Goal: Transaction & Acquisition: Purchase product/service

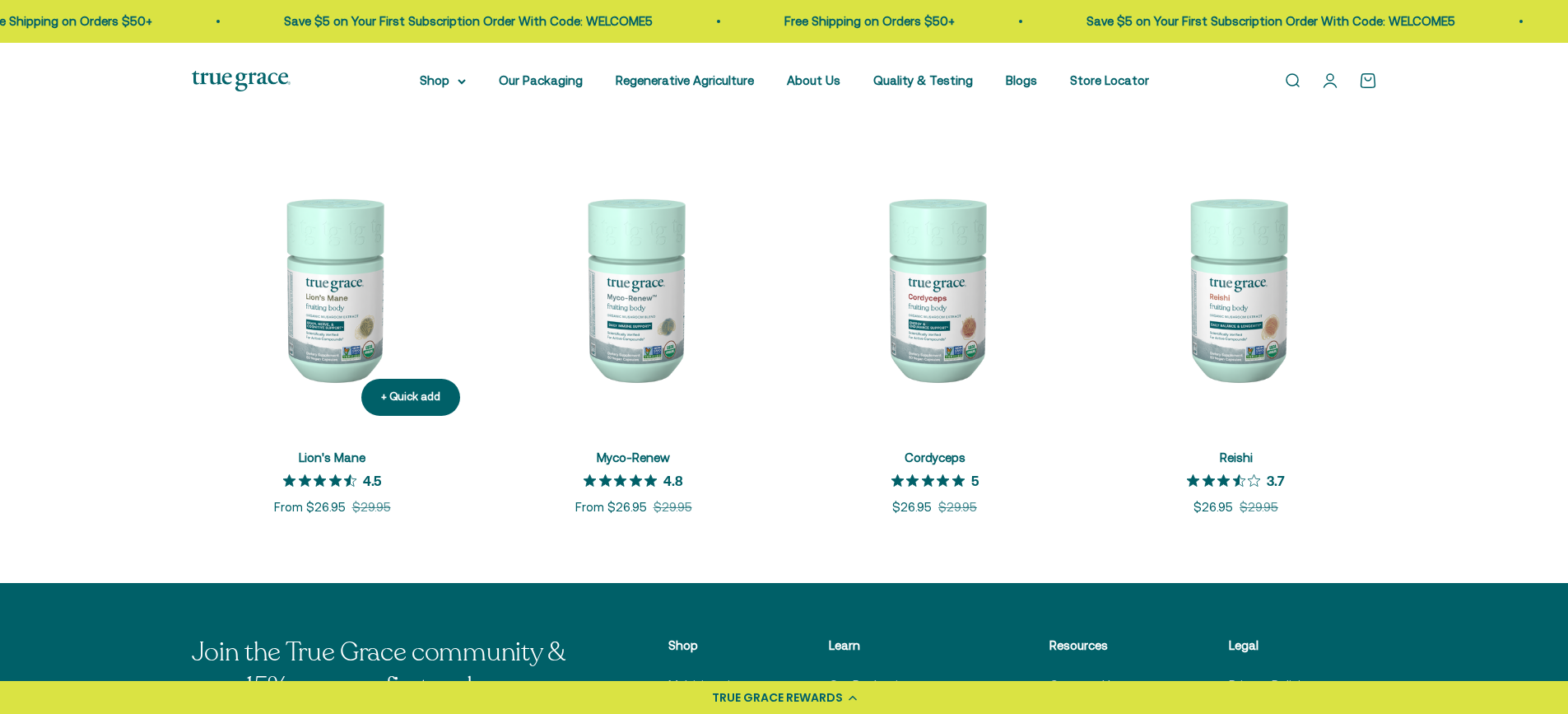
click at [346, 296] on img at bounding box center [332, 288] width 281 height 281
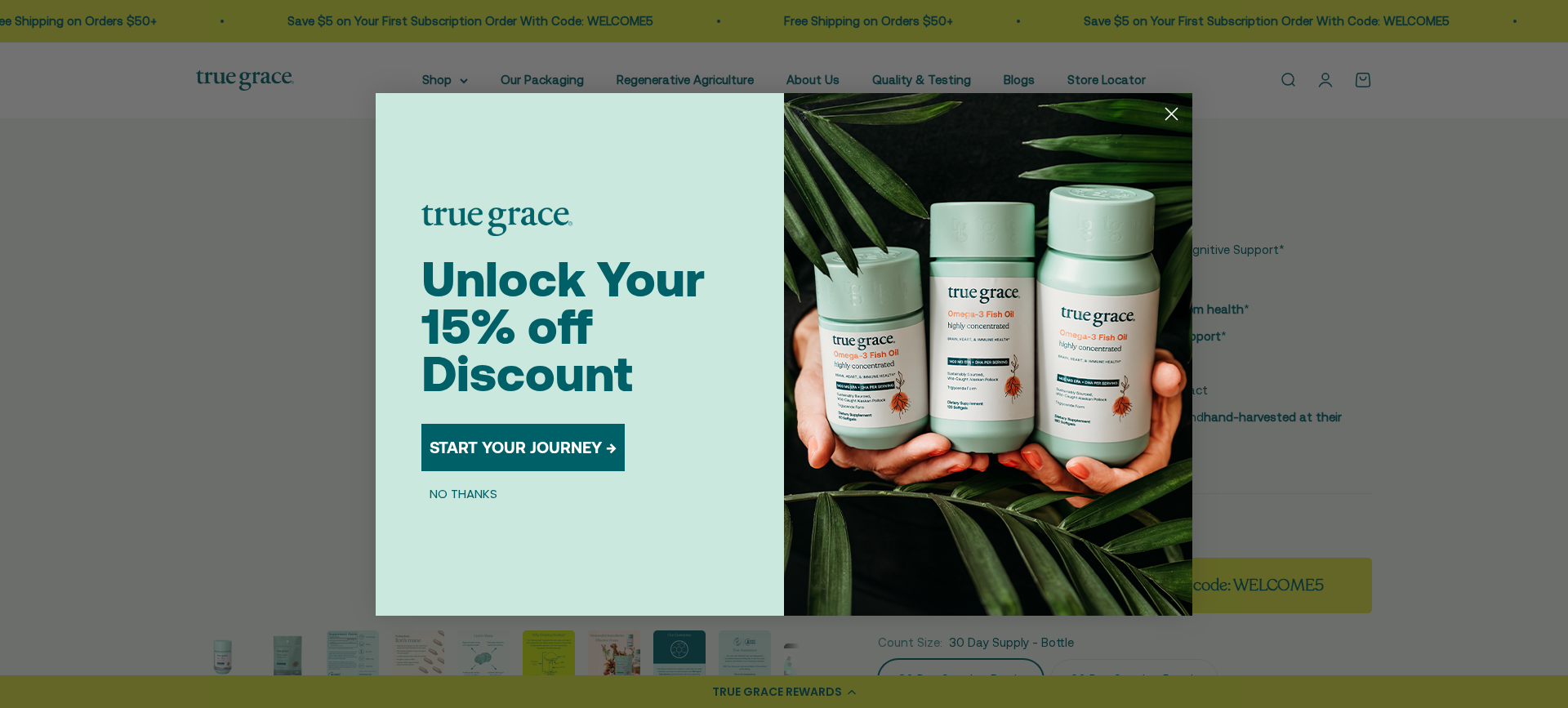
click at [1169, 115] on icon "Close dialog" at bounding box center [1172, 113] width 12 height 12
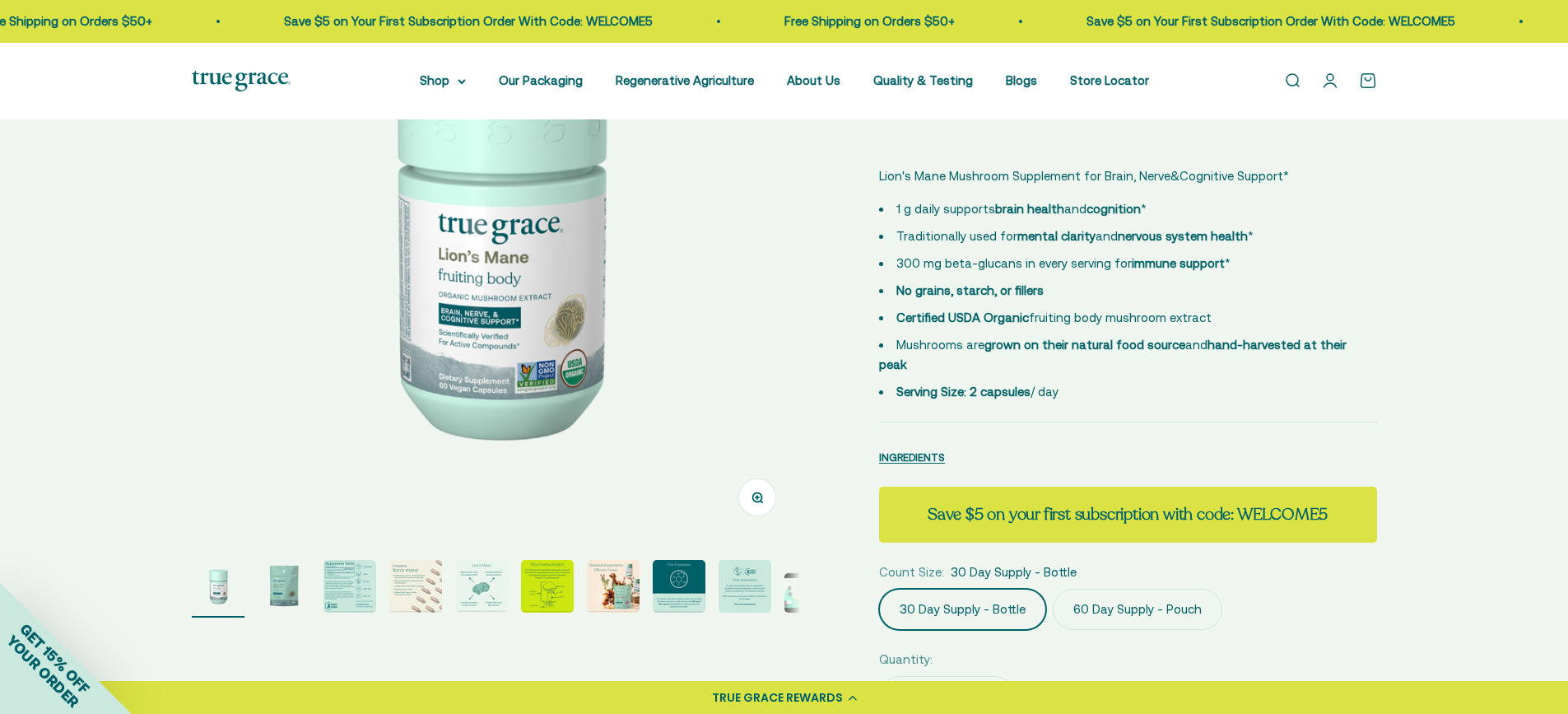
scroll to position [82, 0]
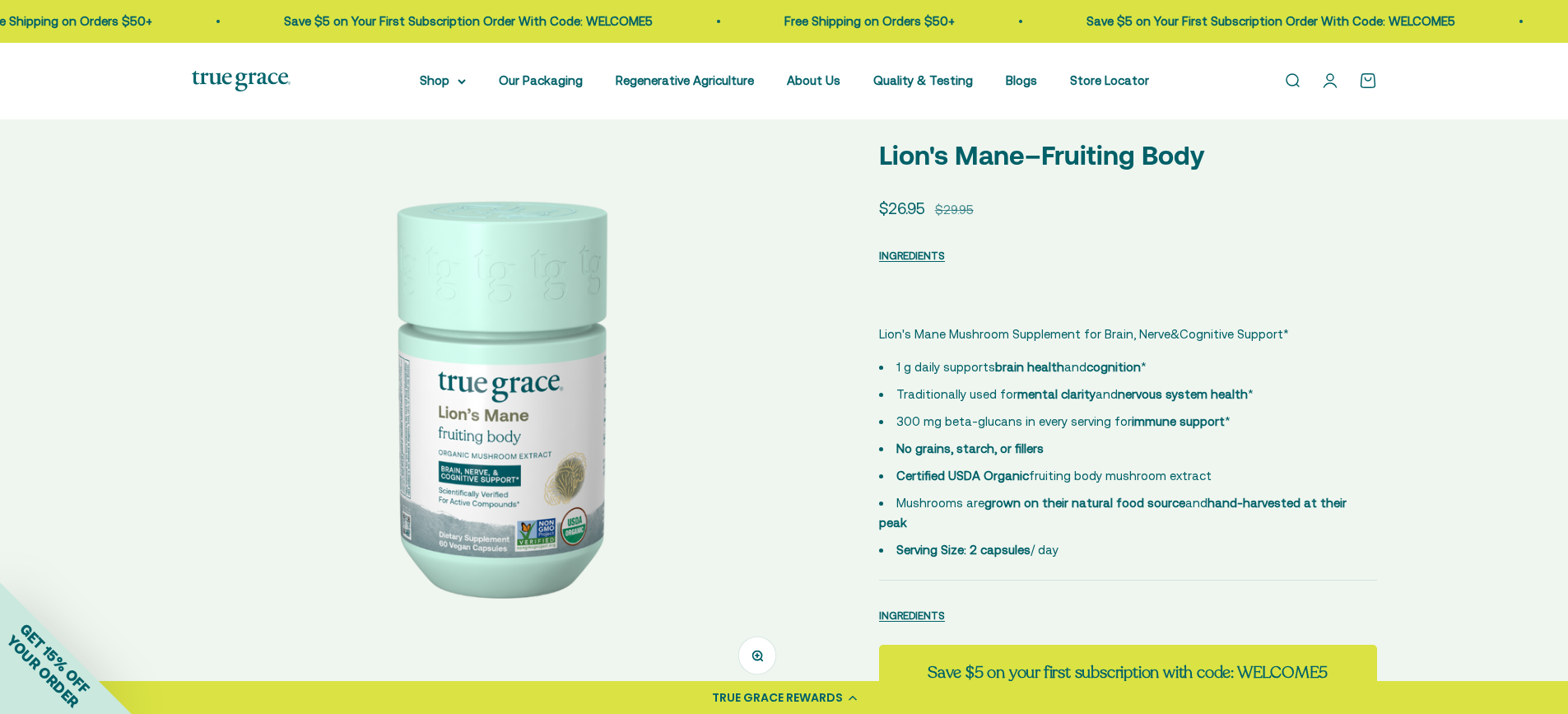
click at [994, 661] on strong "Save $5 on your first subscription with code: WELCOME5" at bounding box center [1127, 672] width 400 height 22
click at [1291, 661] on strong "Save $5 on your first subscription with code: WELCOME5" at bounding box center [1127, 672] width 400 height 22
copy strong "WELCOME5"
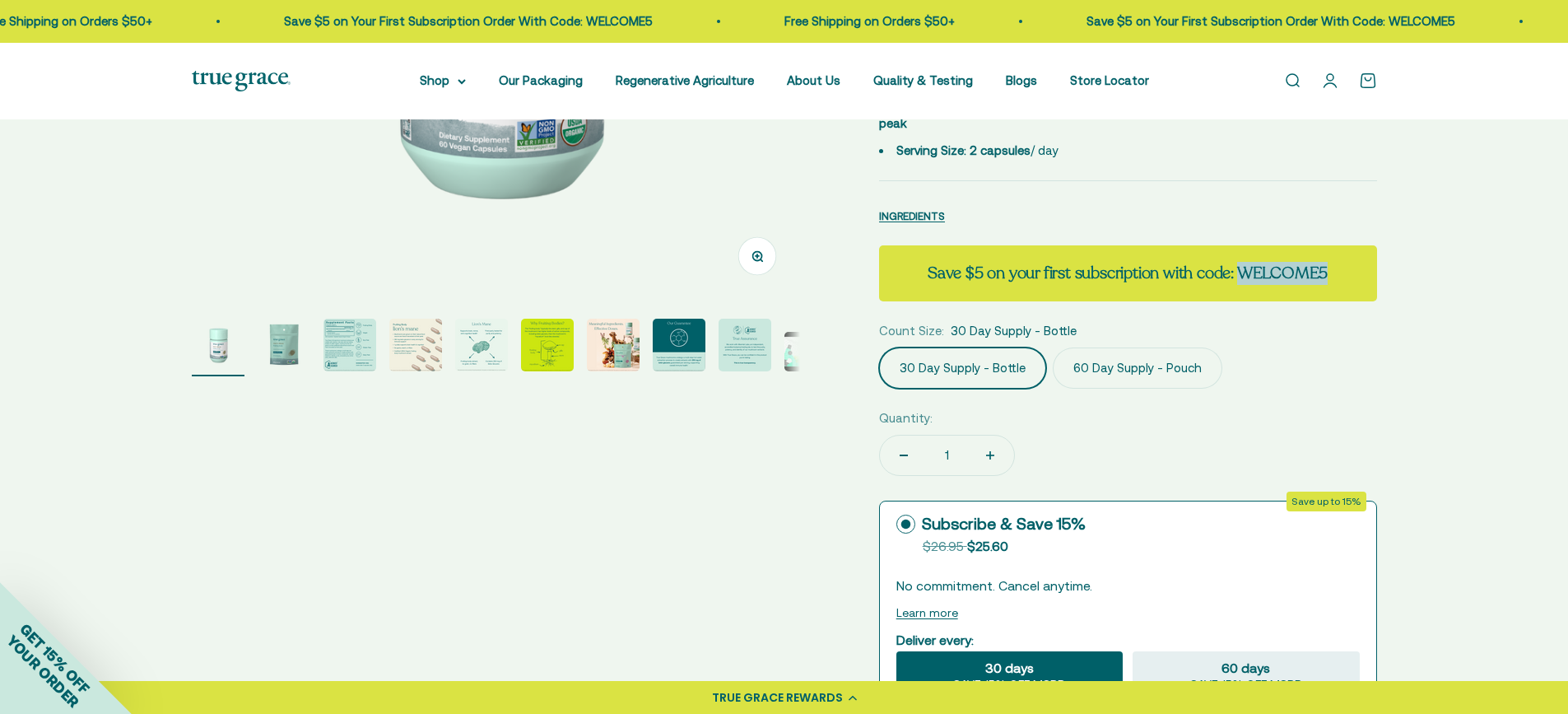
scroll to position [577, 0]
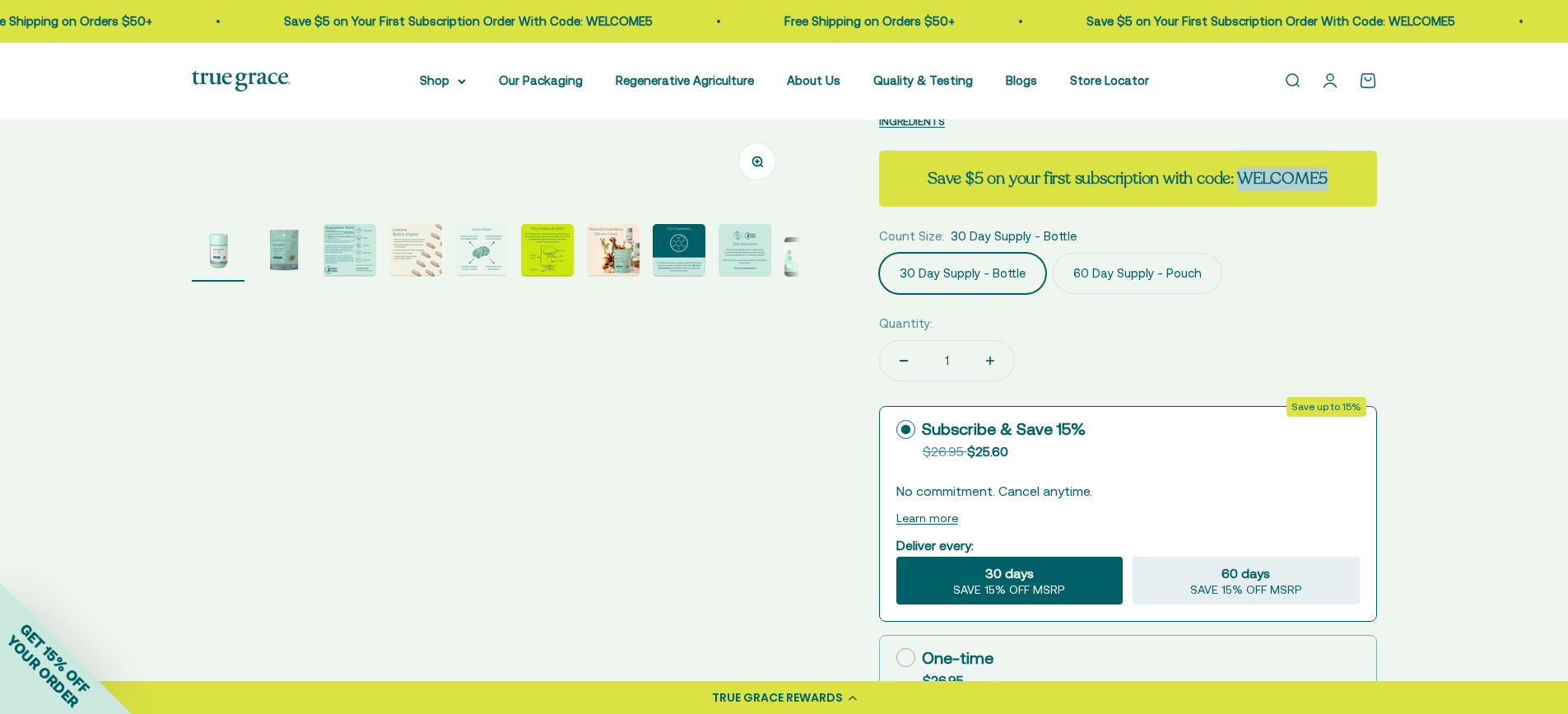
click at [270, 255] on img "Go to item 2" at bounding box center [284, 250] width 53 height 53
click at [351, 262] on img "Go to item 3" at bounding box center [349, 250] width 53 height 53
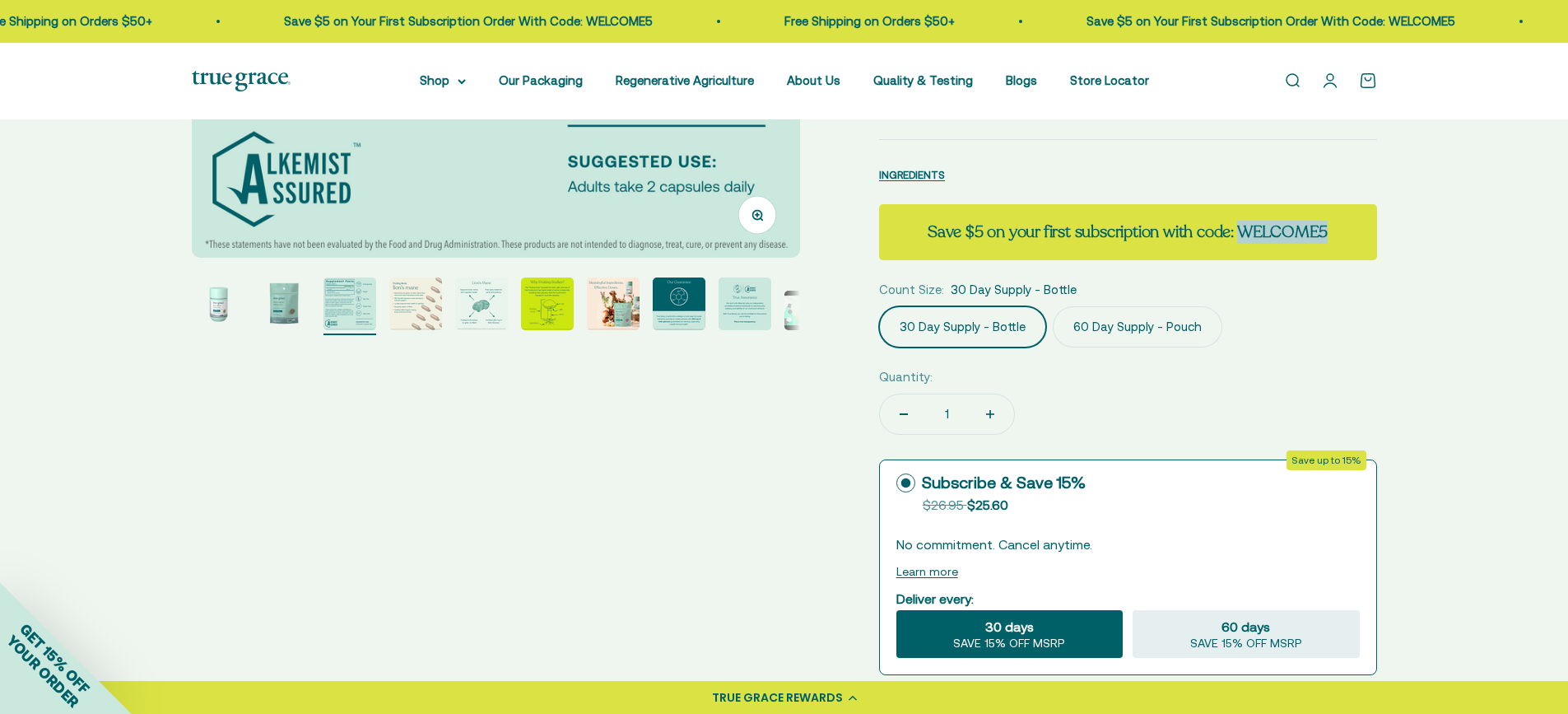
scroll to position [247, 0]
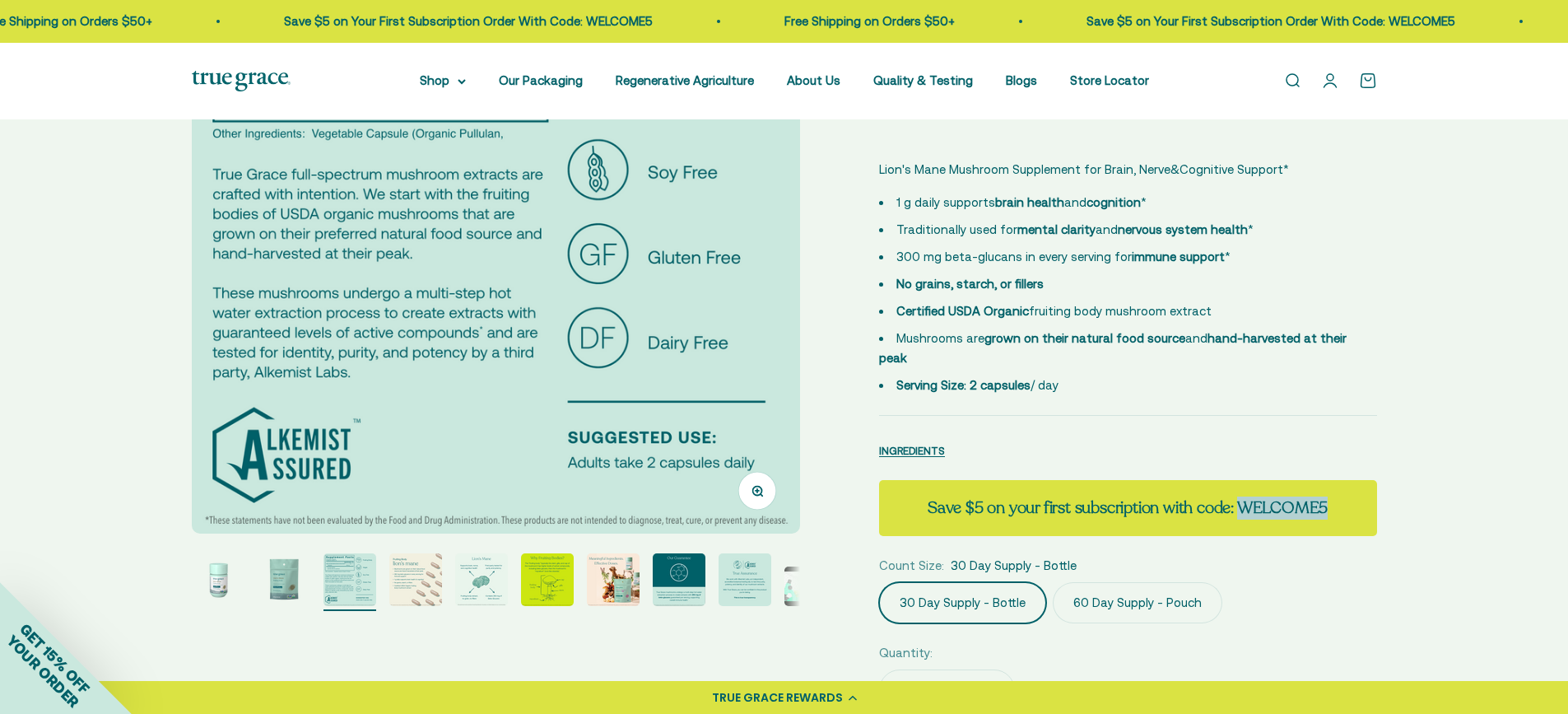
click at [404, 573] on img "Go to item 4" at bounding box center [416, 580] width 53 height 53
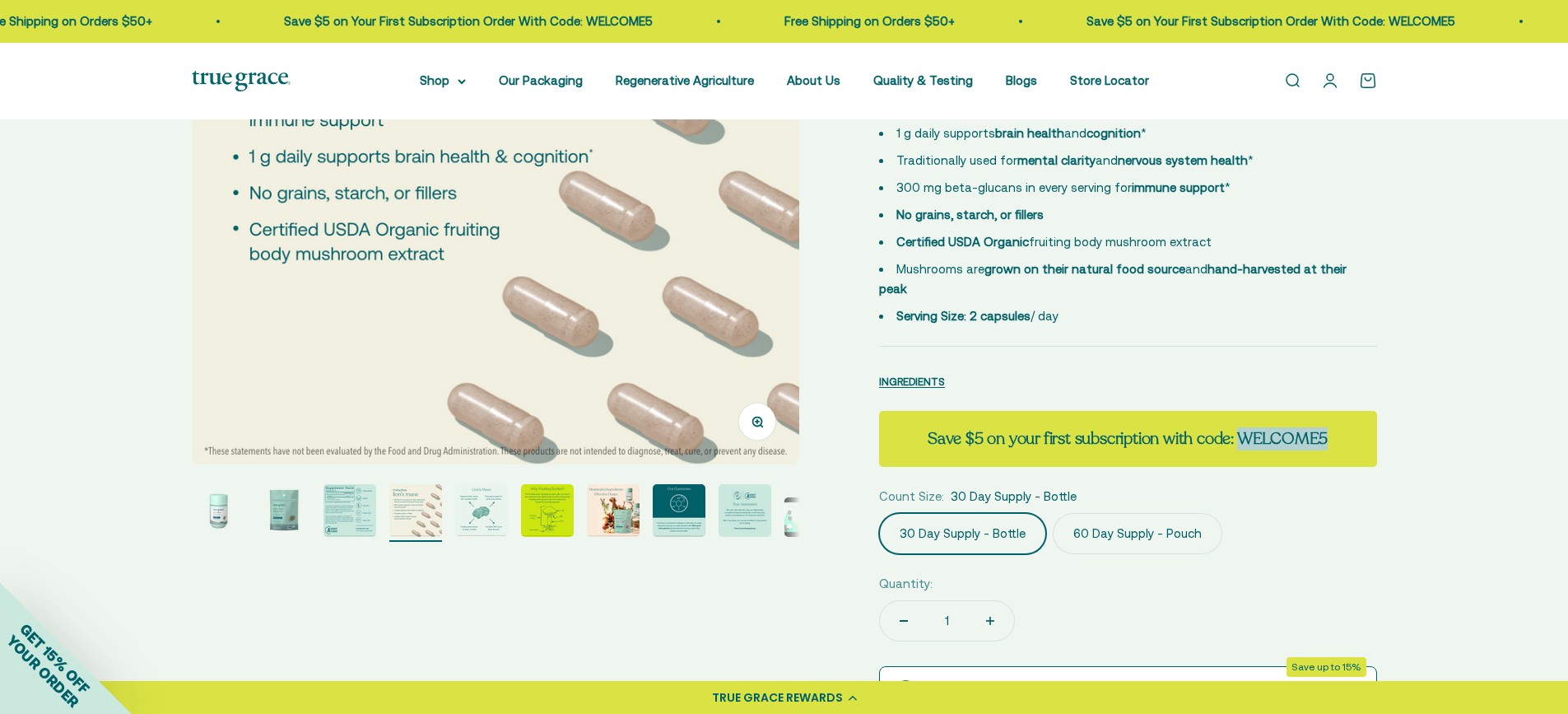
scroll to position [330, 0]
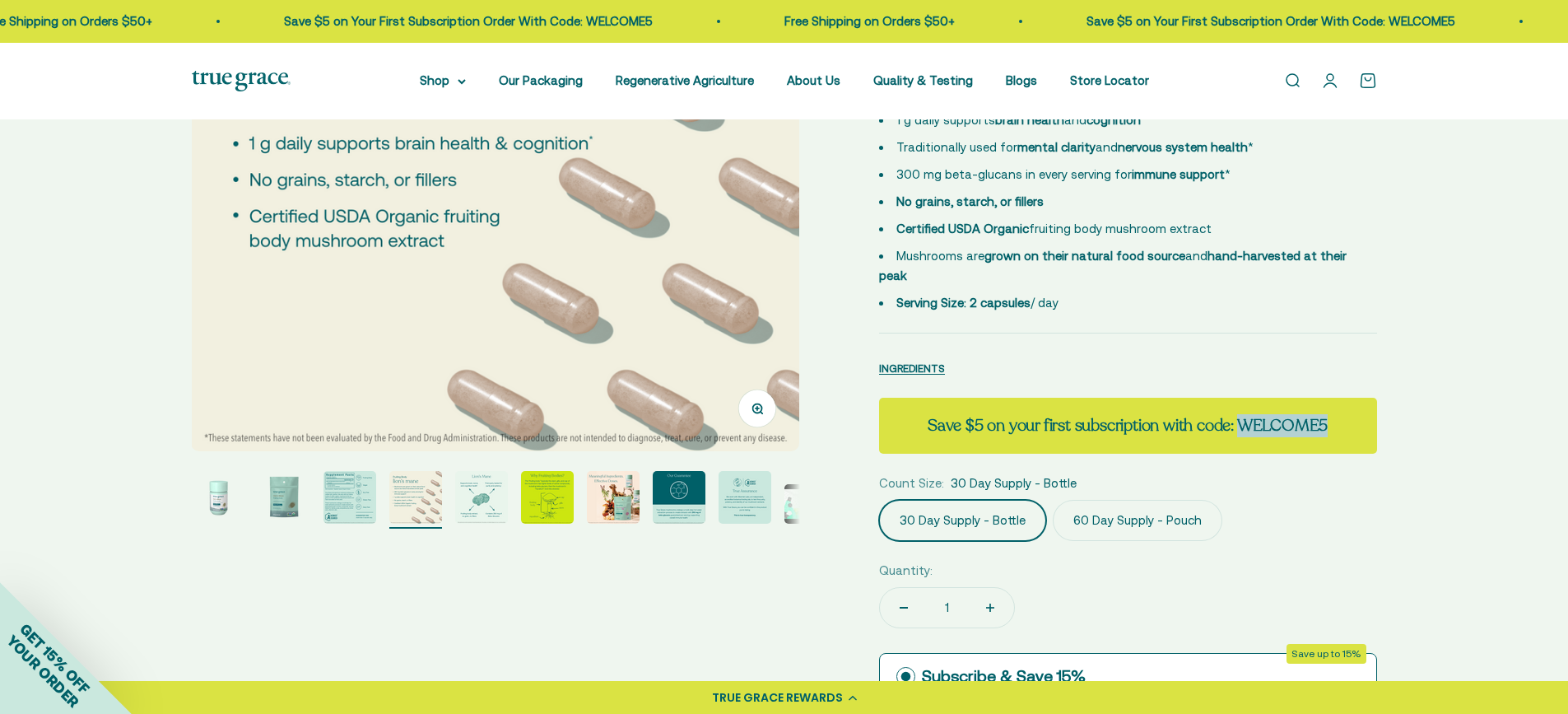
click at [484, 507] on img "Go to item 5" at bounding box center [481, 497] width 53 height 53
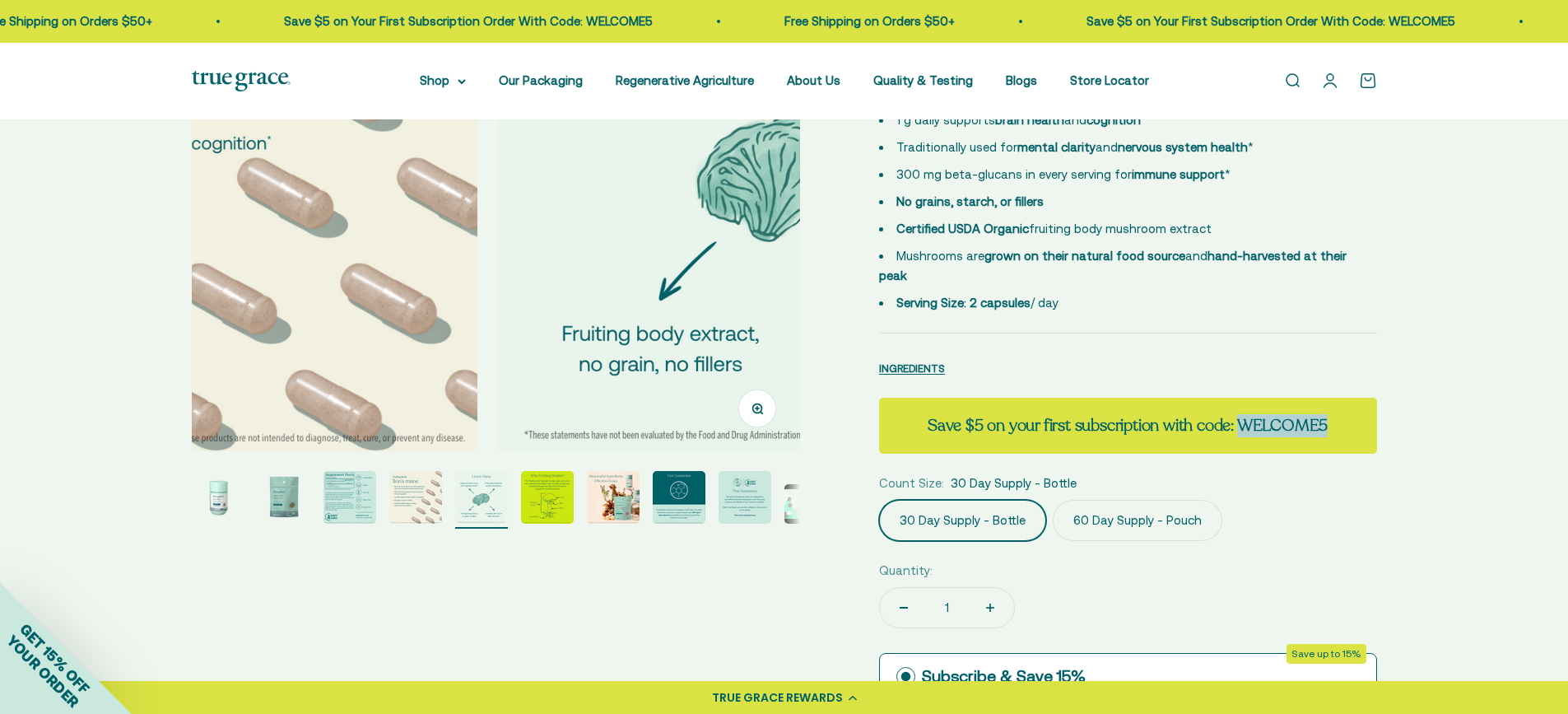
scroll to position [0, 2514]
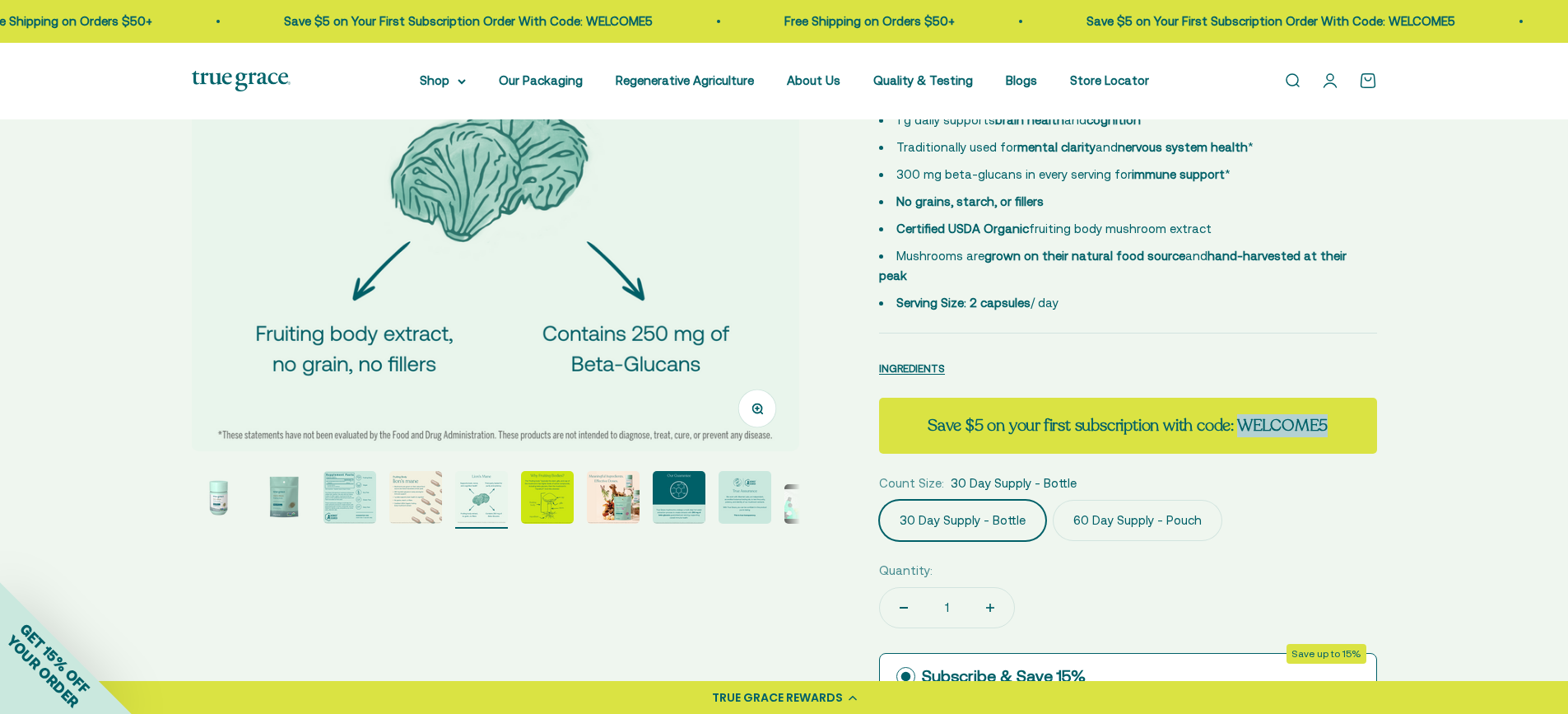
click at [547, 499] on img "Go to item 6" at bounding box center [547, 497] width 53 height 53
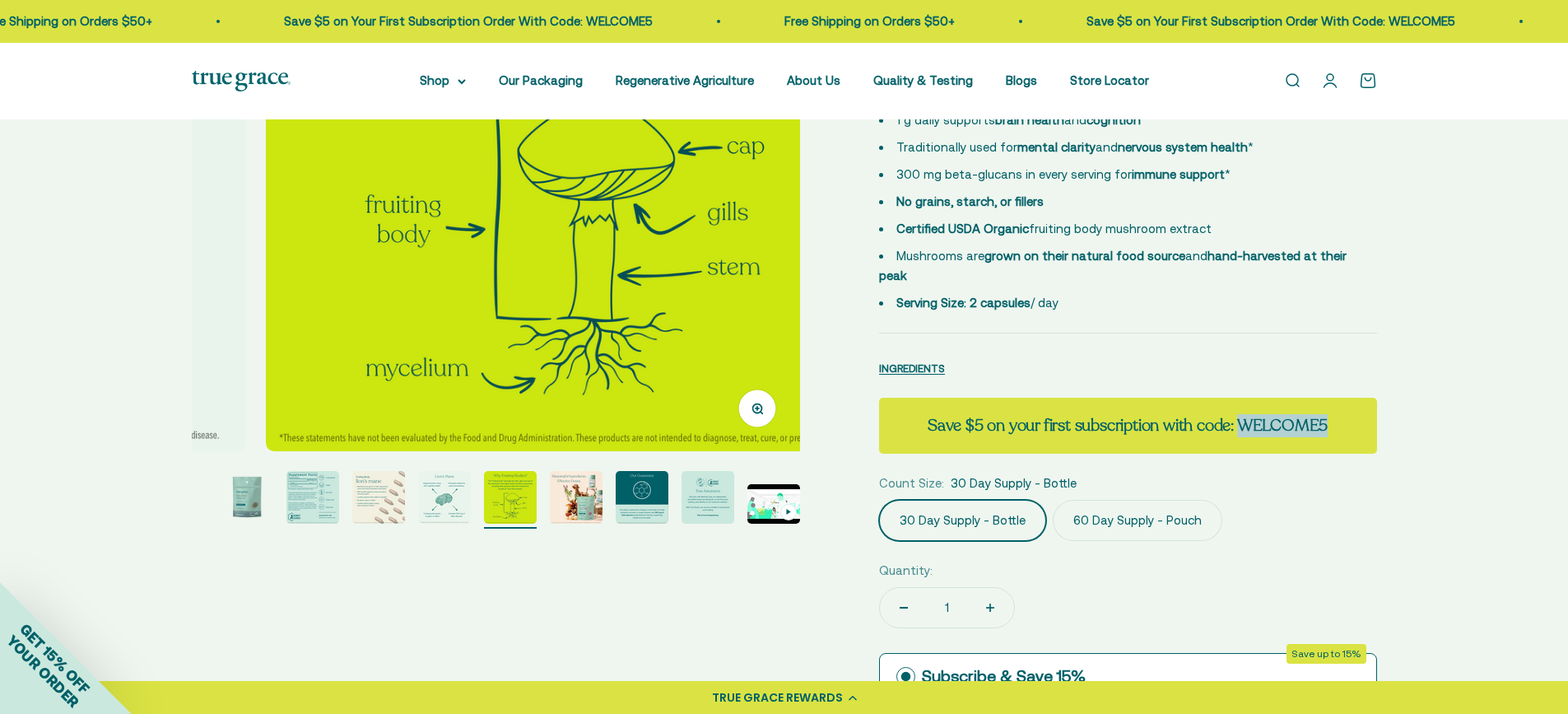
scroll to position [0, 3141]
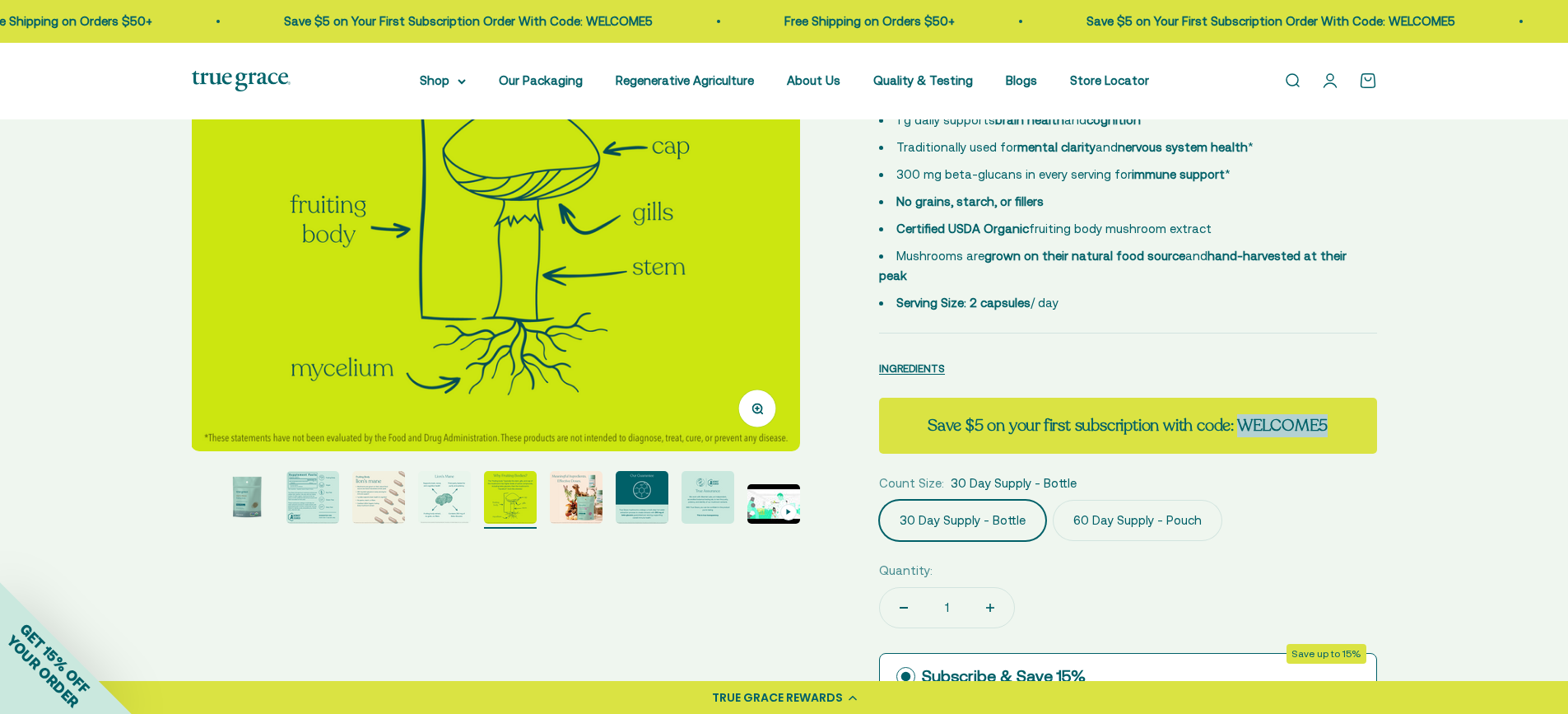
click at [584, 496] on img "Go to item 7" at bounding box center [576, 497] width 53 height 53
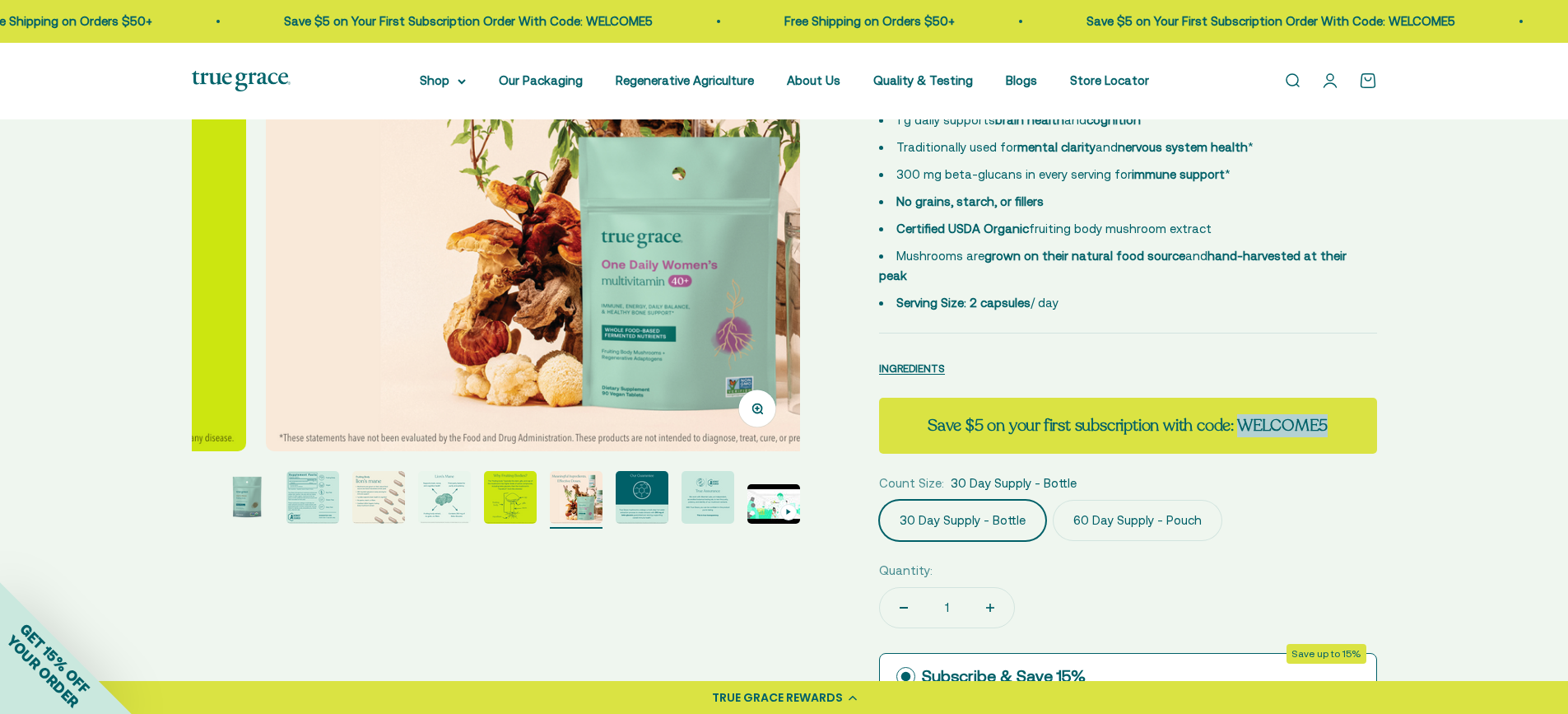
scroll to position [0, 3770]
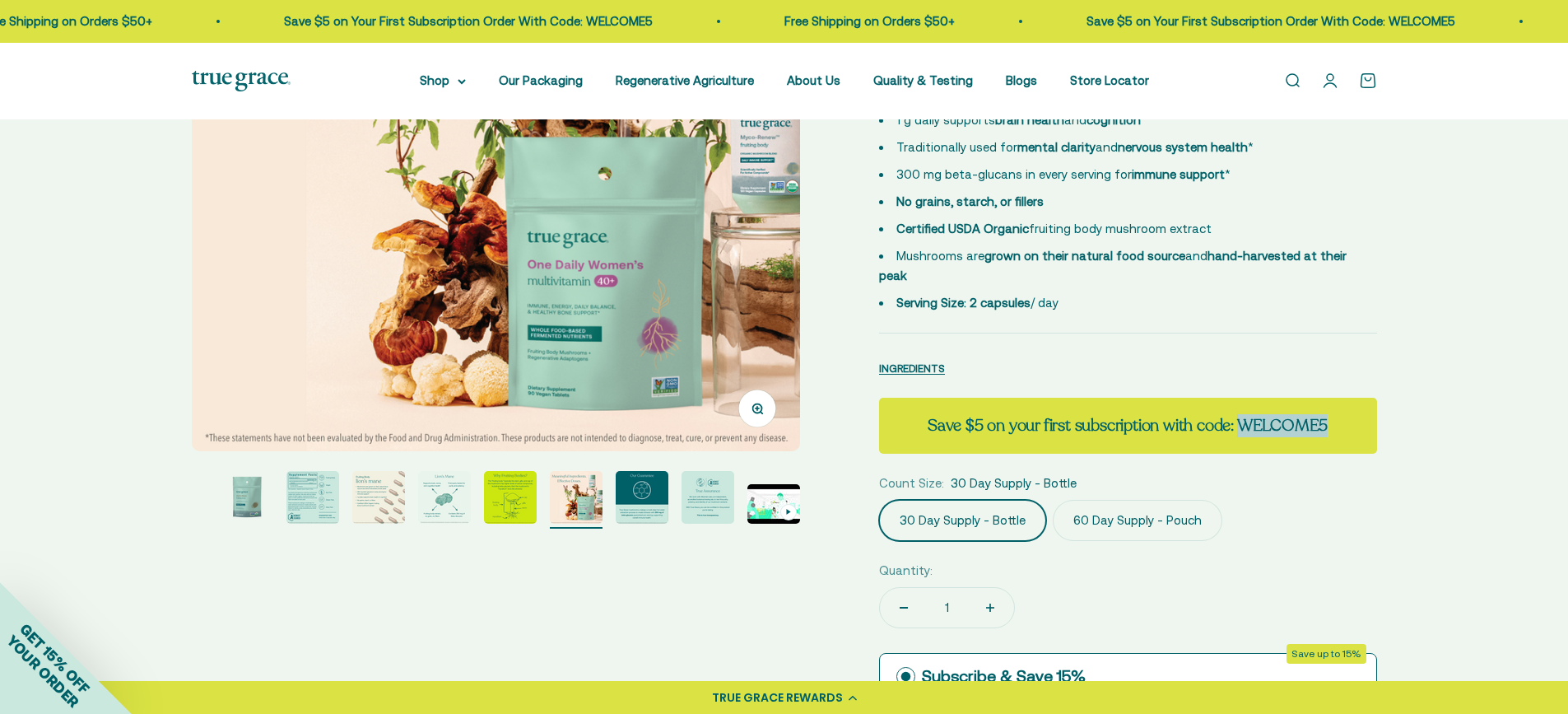
click at [638, 495] on img "Go to item 8" at bounding box center [642, 497] width 53 height 53
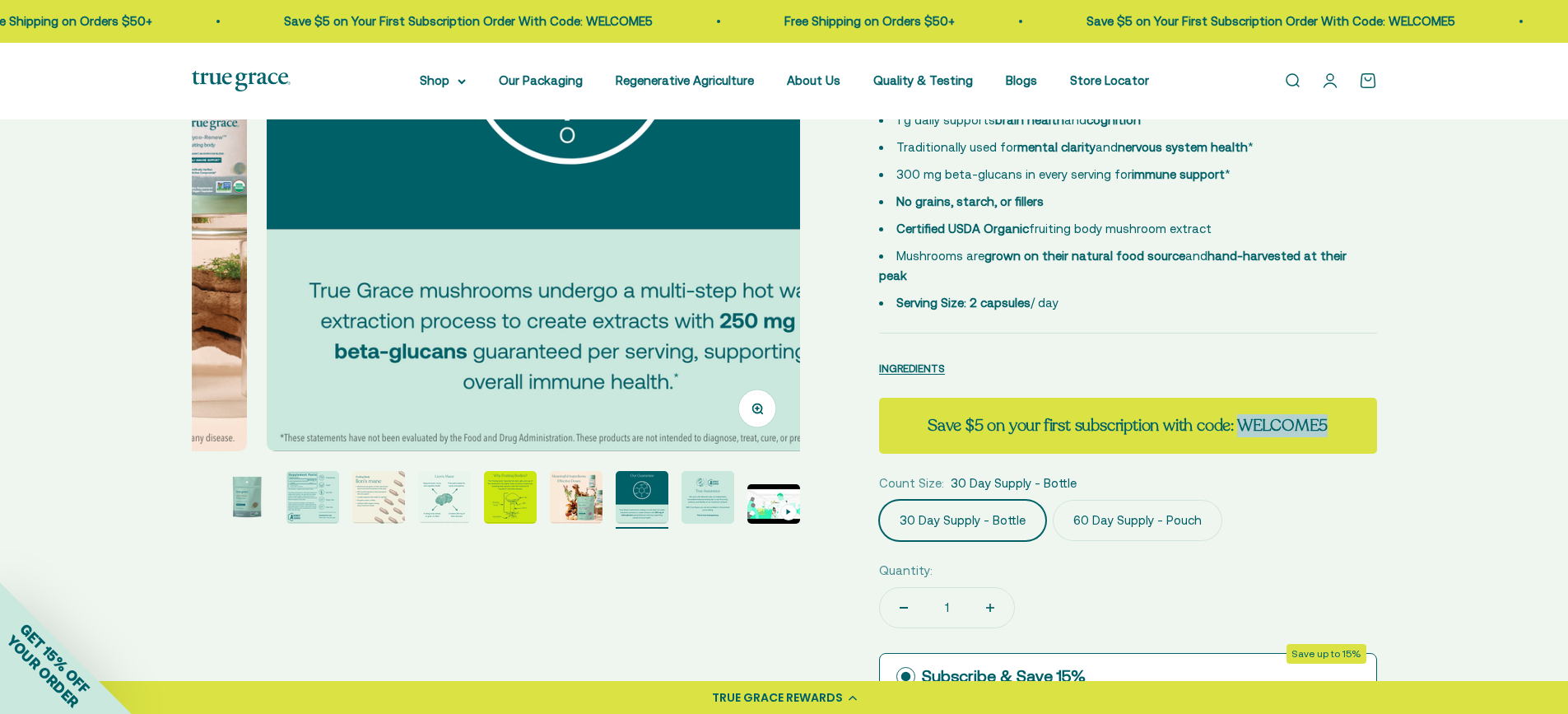
scroll to position [0, 4398]
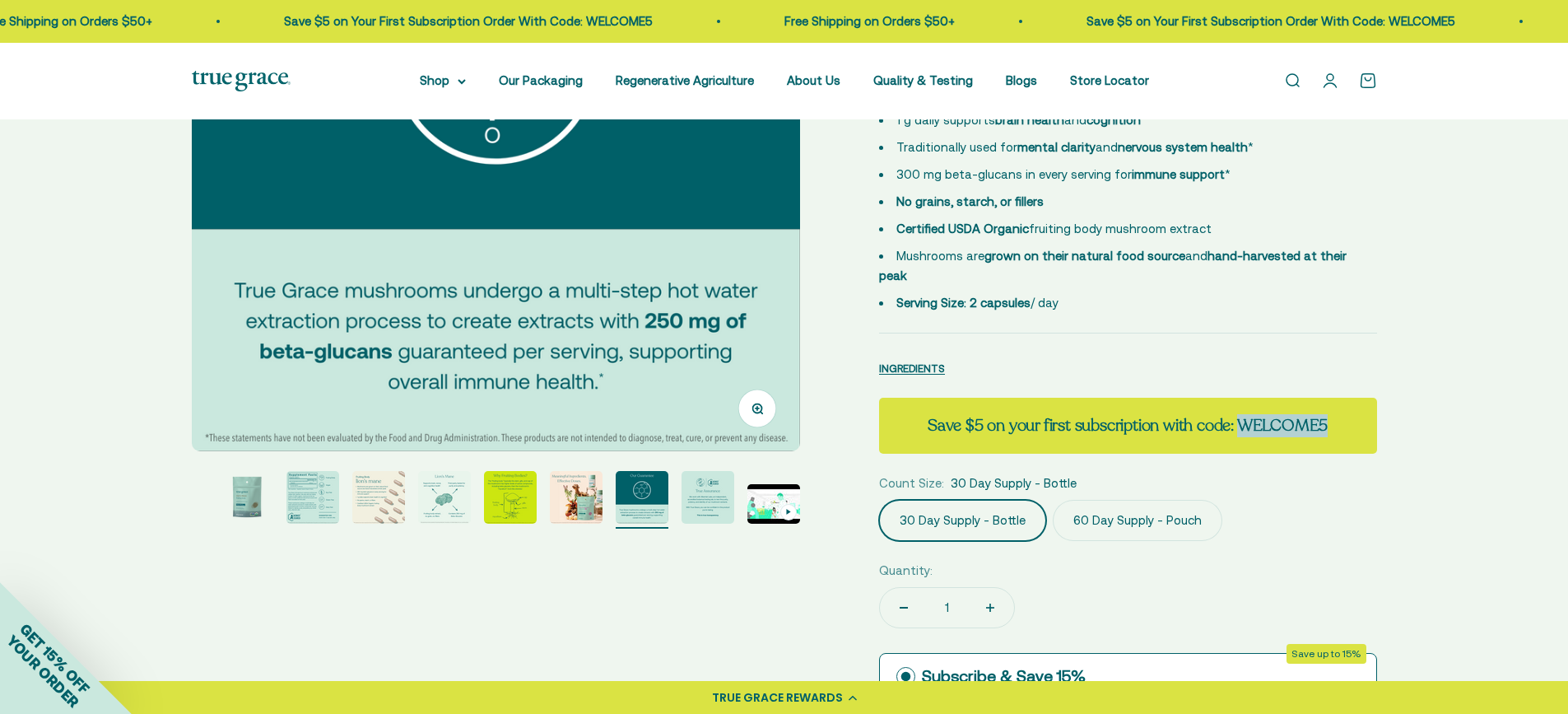
click at [702, 507] on img "Go to item 9" at bounding box center [707, 497] width 53 height 53
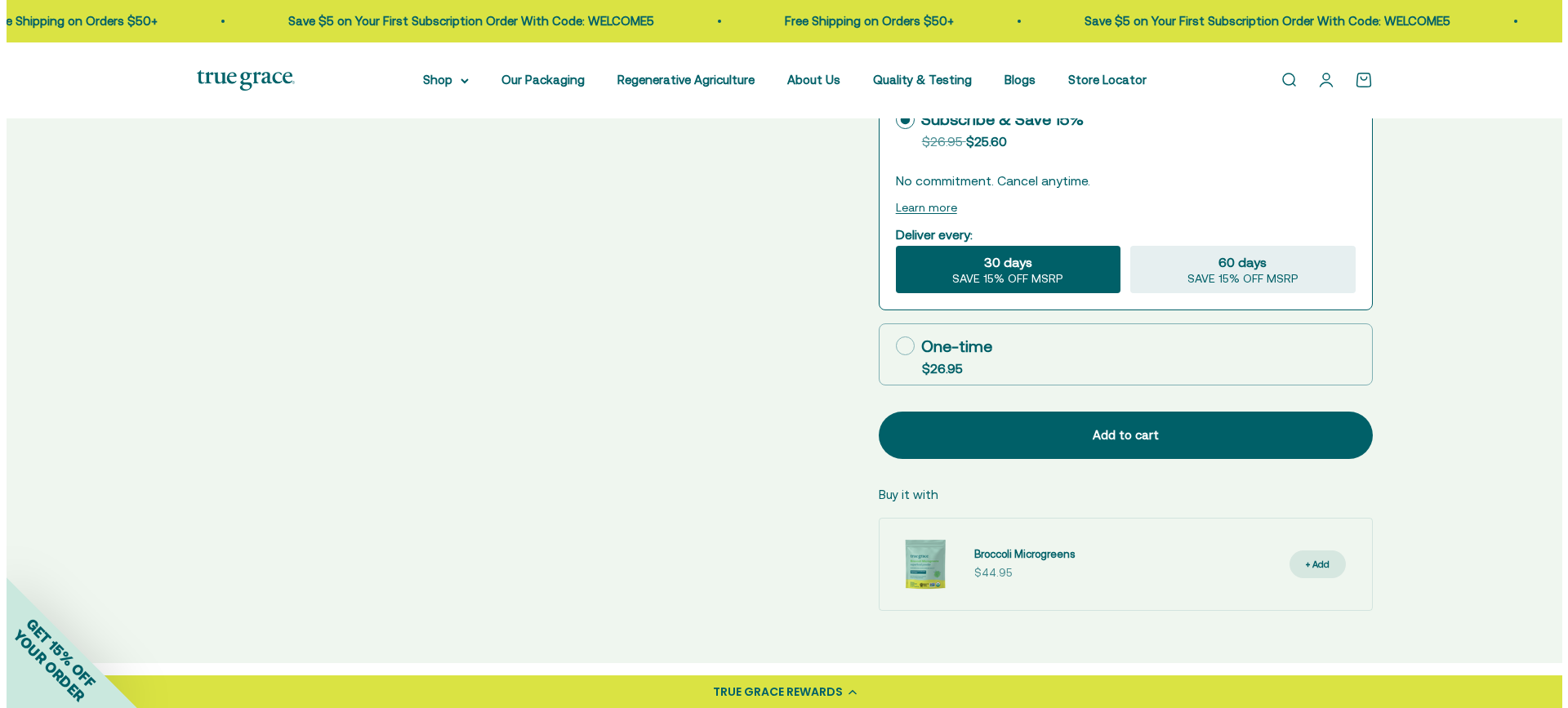
scroll to position [898, 0]
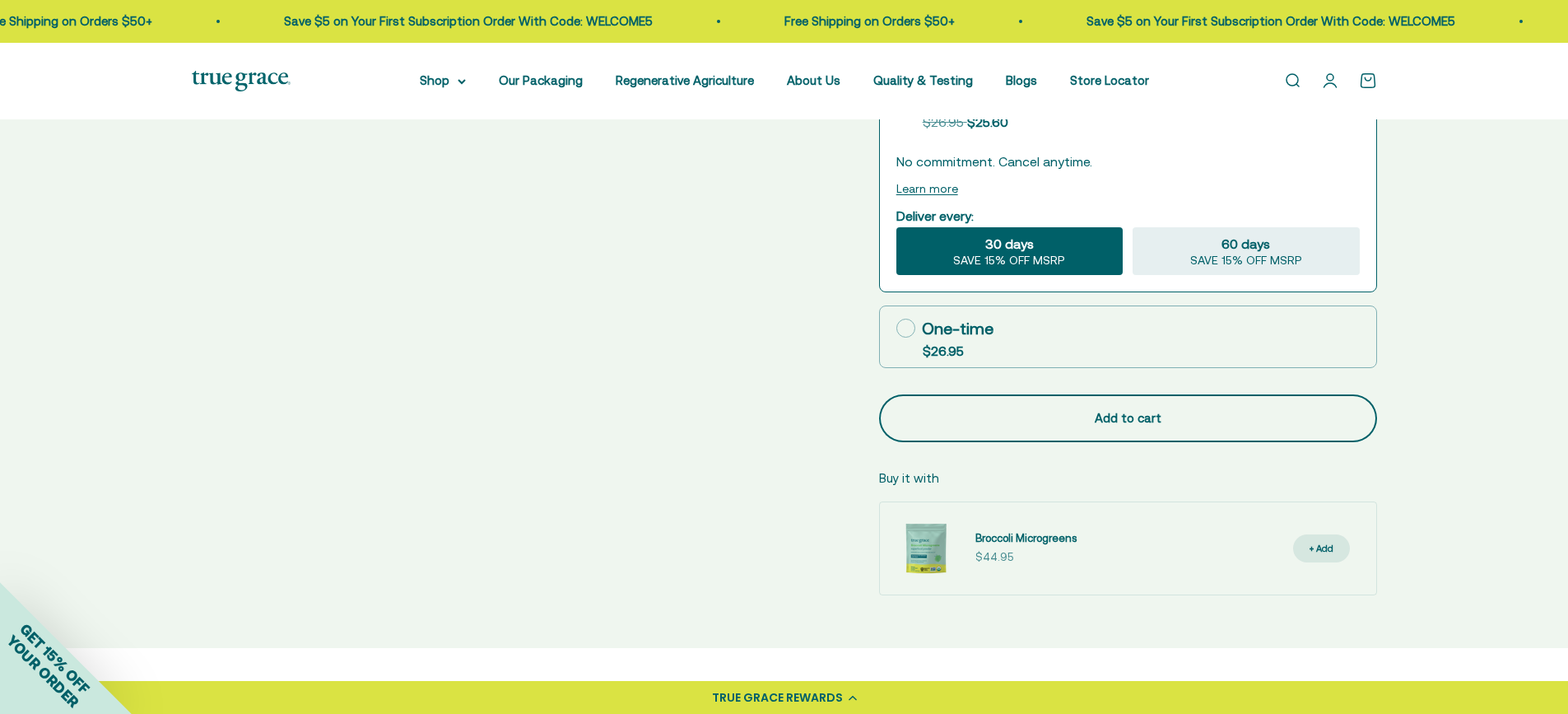
click at [1153, 409] on div "Add to cart" at bounding box center [1128, 418] width 433 height 20
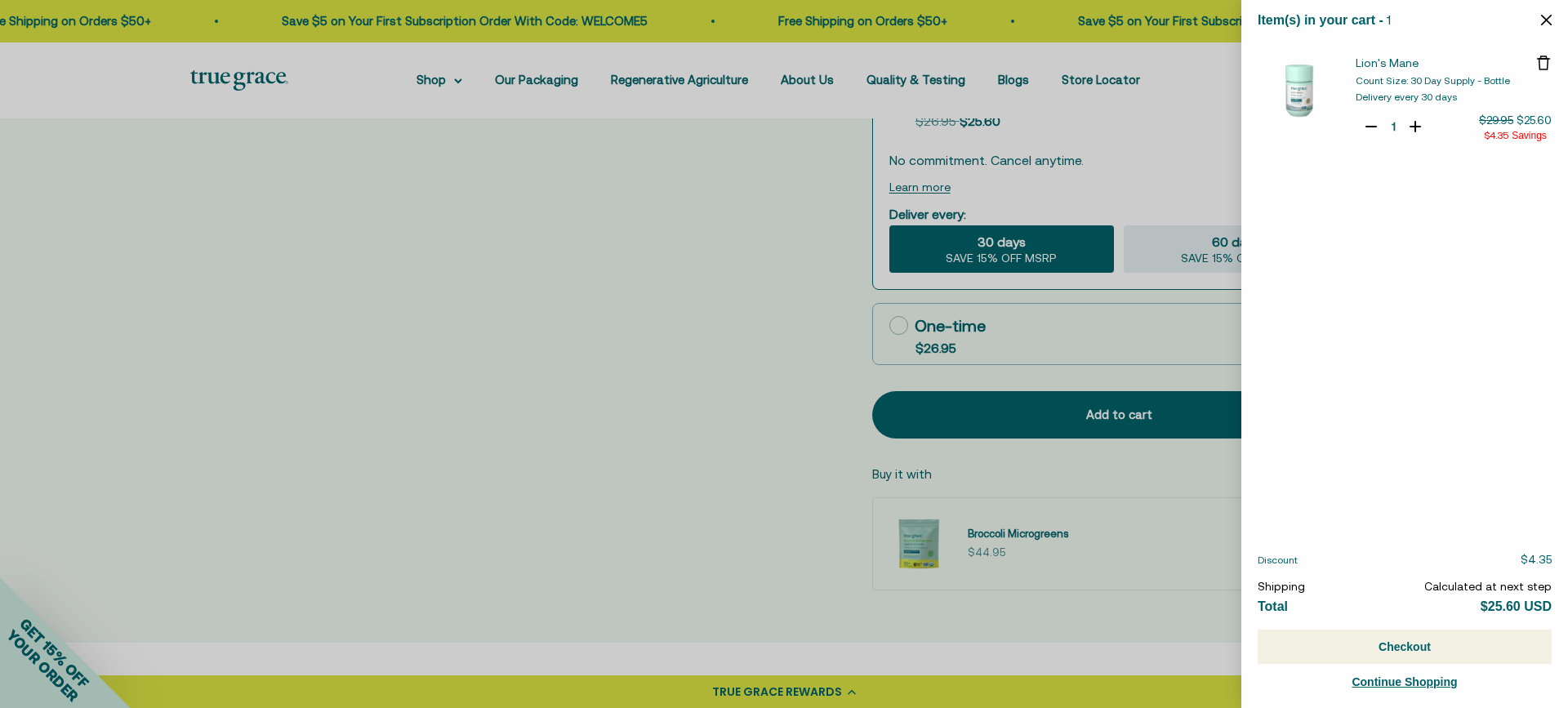
select select "42422654566614"
select select "42422728065238"
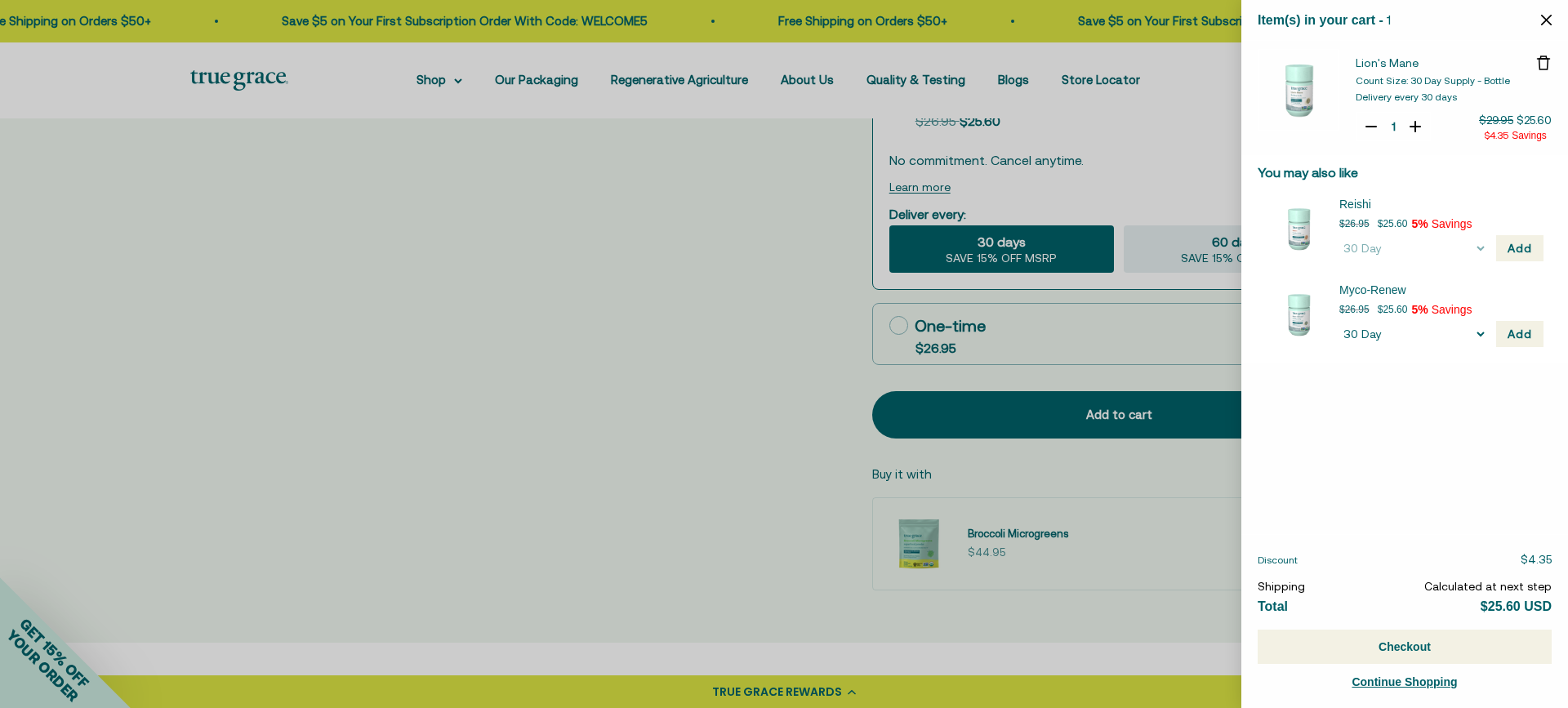
click at [896, 307] on div at bounding box center [784, 354] width 1568 height 708
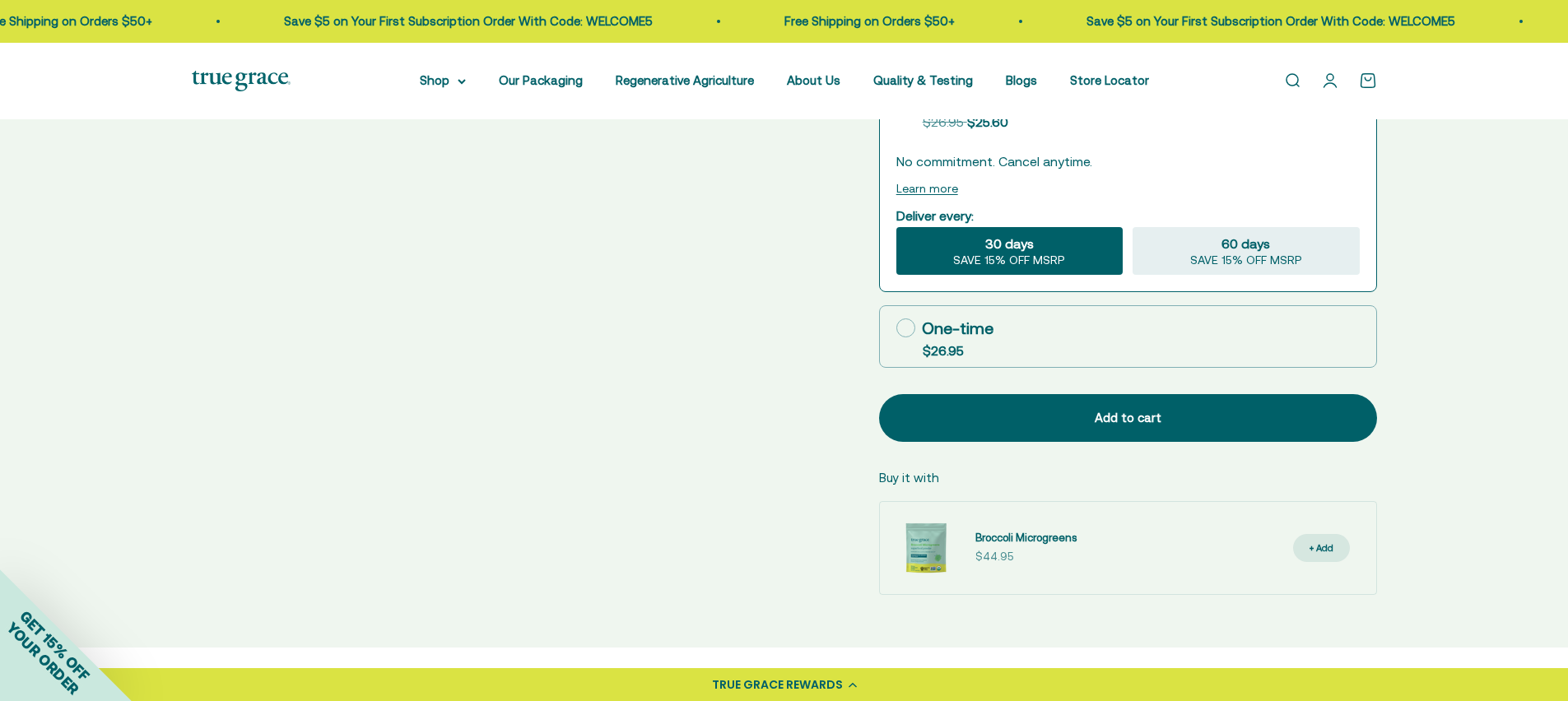
click at [904, 319] on icon at bounding box center [905, 328] width 19 height 19
click at [896, 328] on input "One-time $26.95" at bounding box center [895, 328] width 1 height 1
radio input "true"
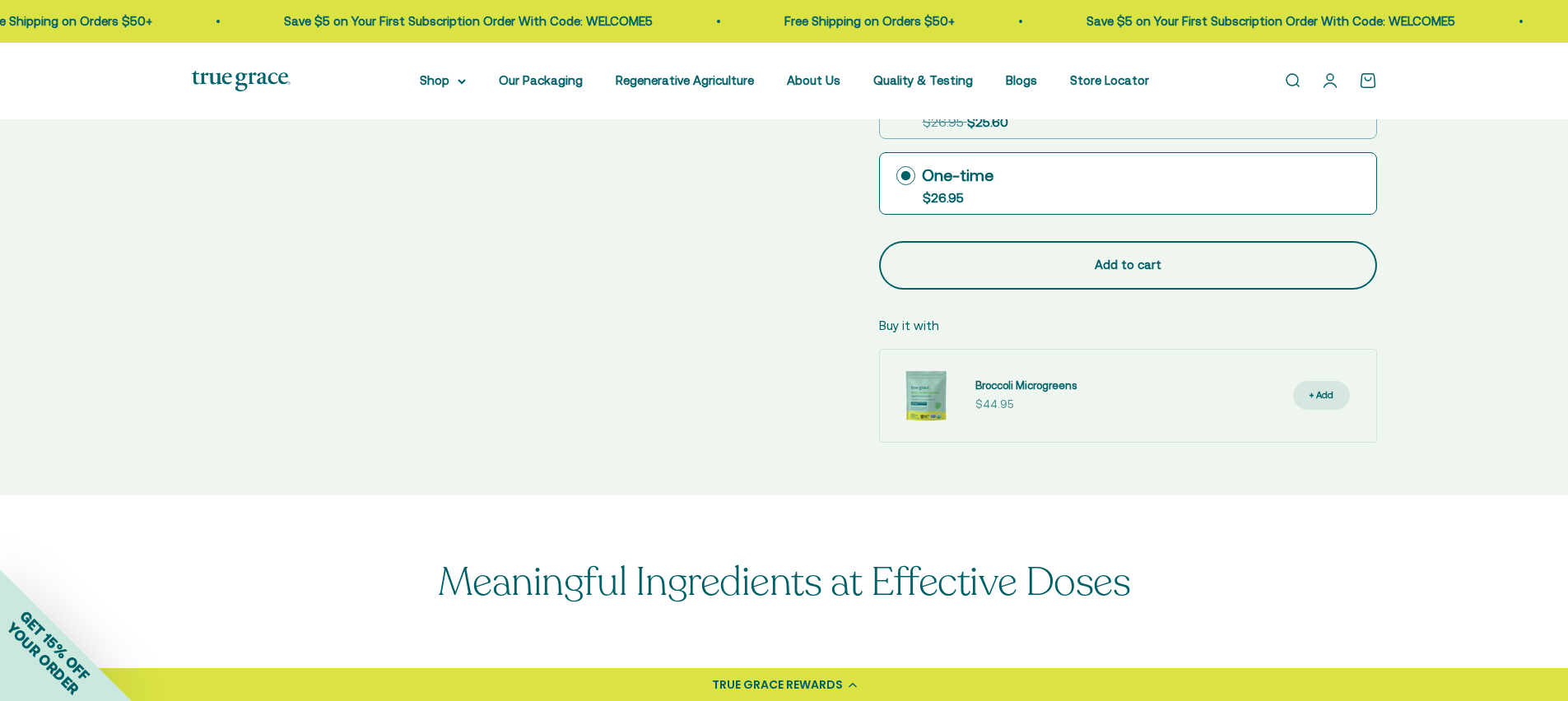
click at [1007, 255] on div "Add to cart" at bounding box center [1128, 265] width 433 height 20
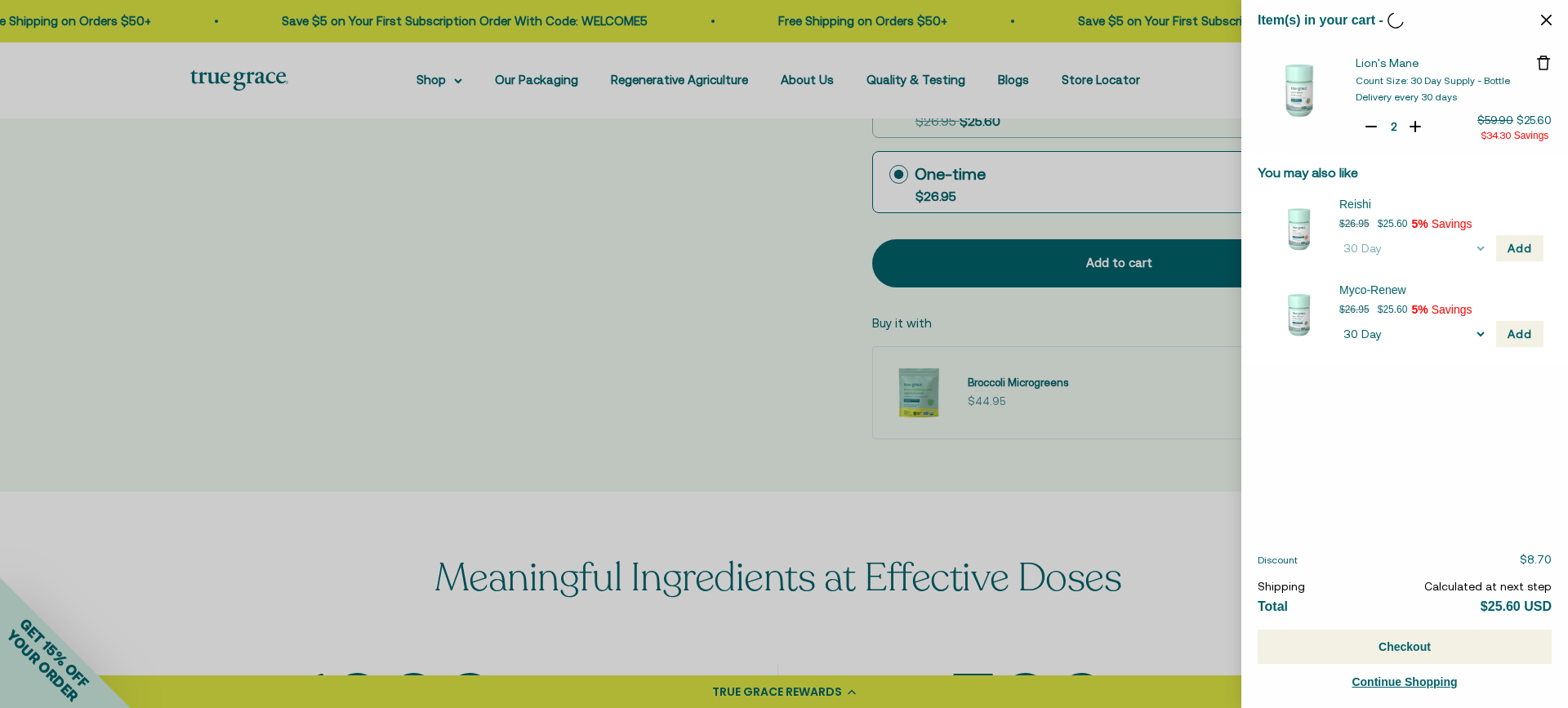
type input "1"
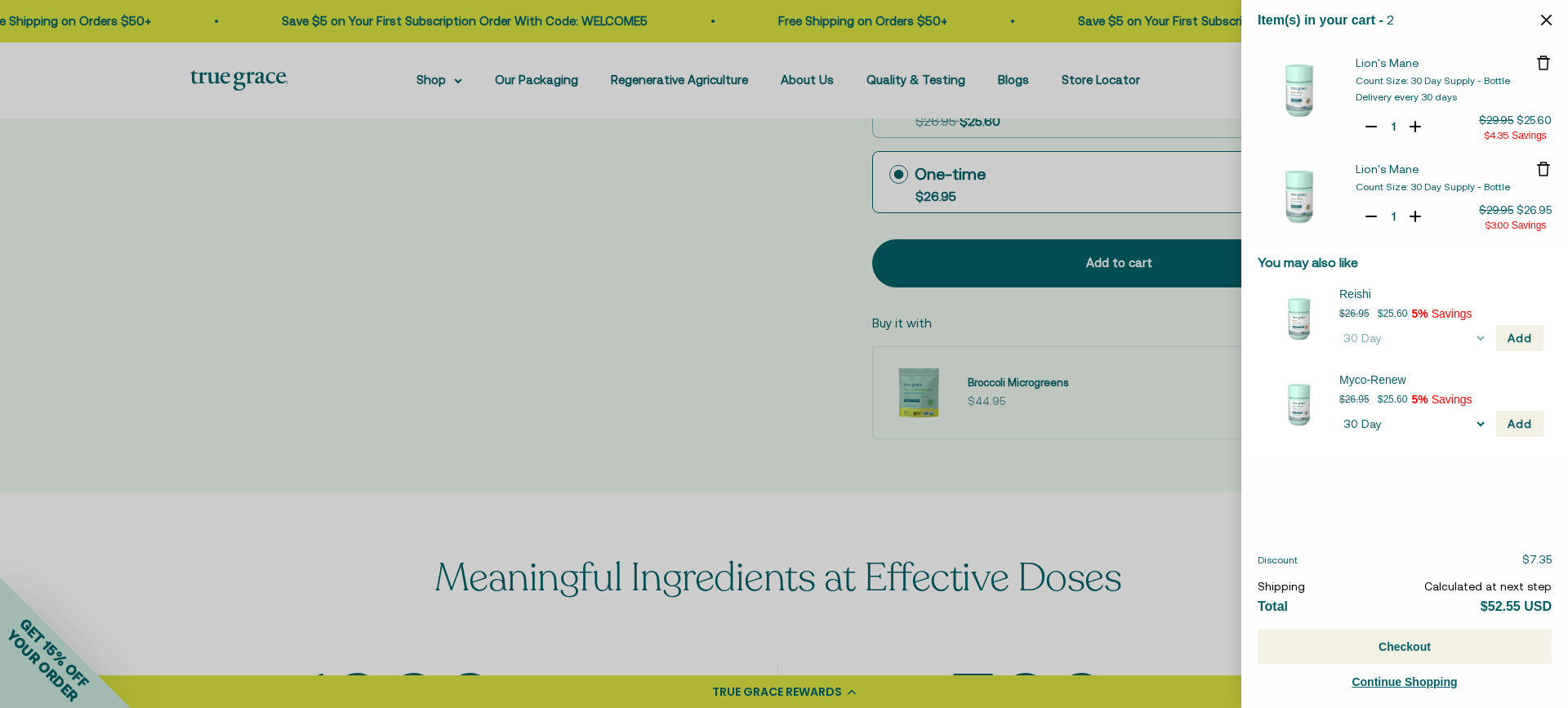
click at [1405, 648] on button "Checkout" at bounding box center [1405, 647] width 294 height 35
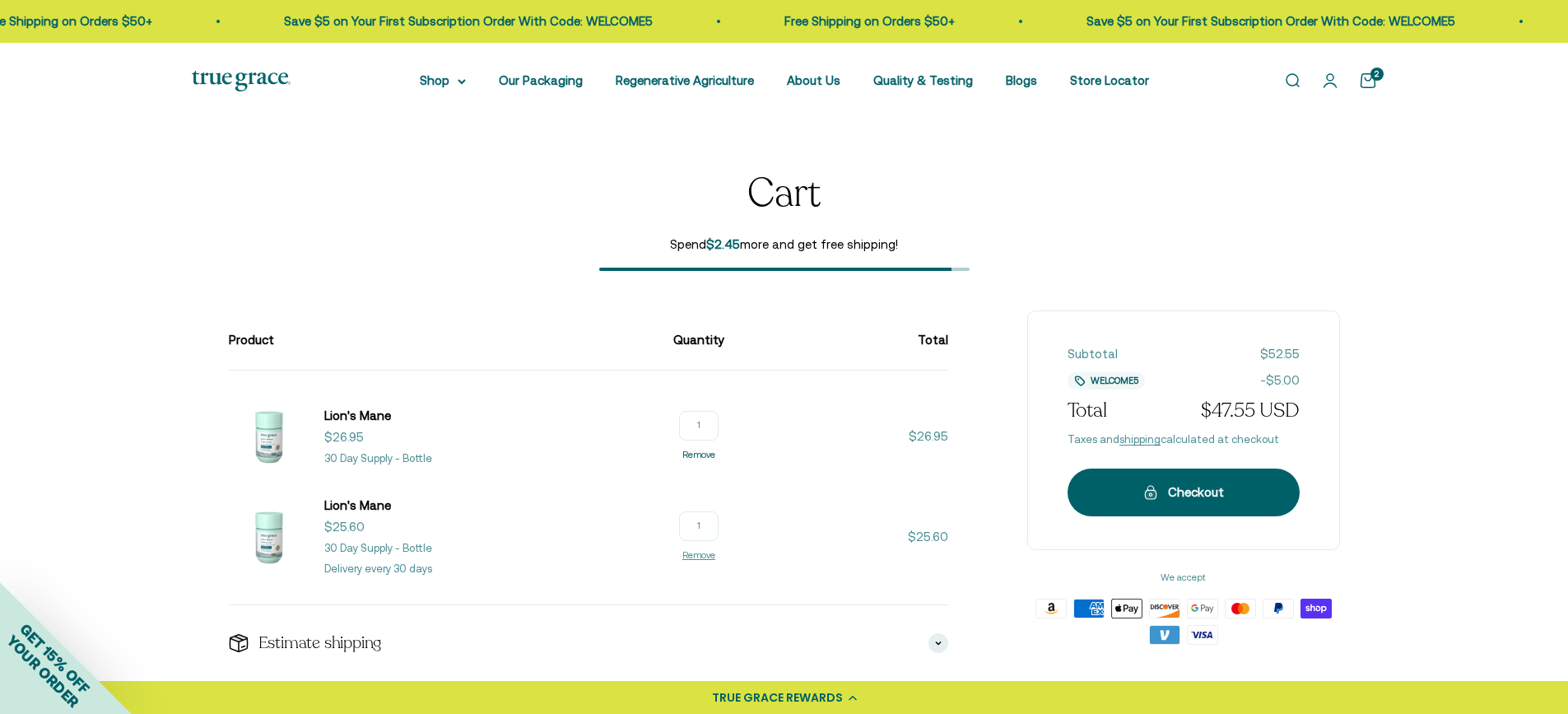
click at [697, 452] on link "Remove" at bounding box center [698, 454] width 33 height 10
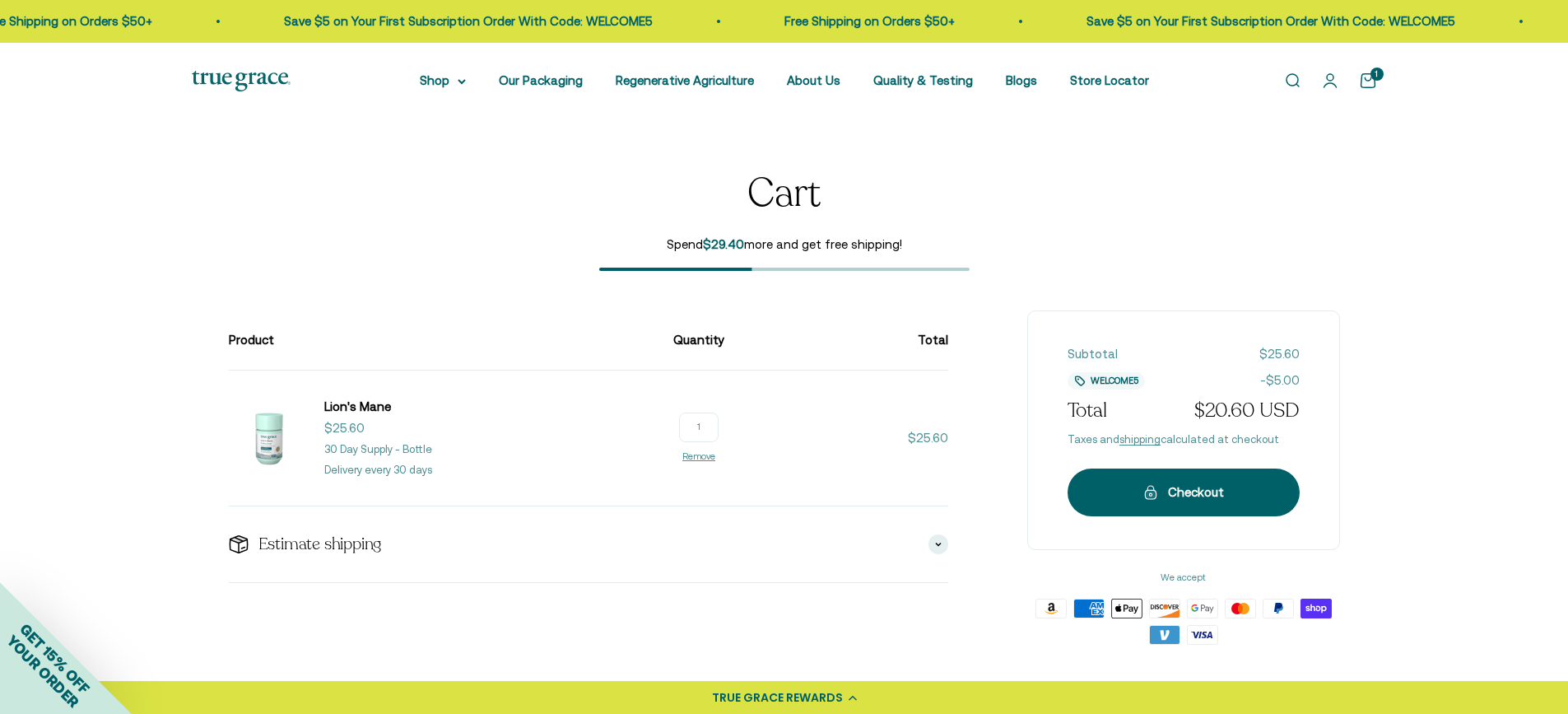
click at [260, 442] on img at bounding box center [269, 438] width 79 height 79
click at [368, 465] on p "Delivery every 30 days" at bounding box center [378, 470] width 107 height 17
click at [356, 413] on span "Lion's Mane" at bounding box center [357, 407] width 66 height 14
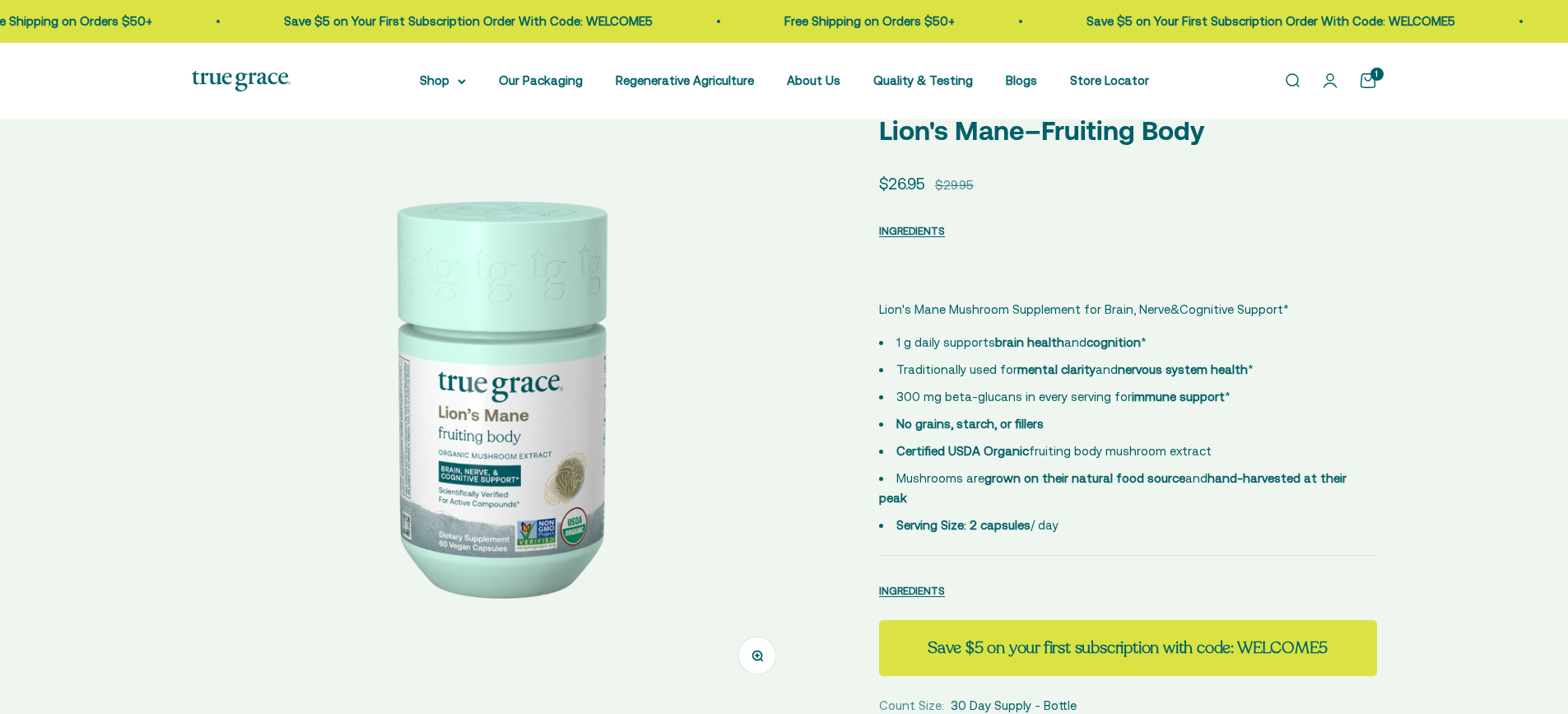
click at [497, 429] on img at bounding box center [495, 393] width 608 height 608
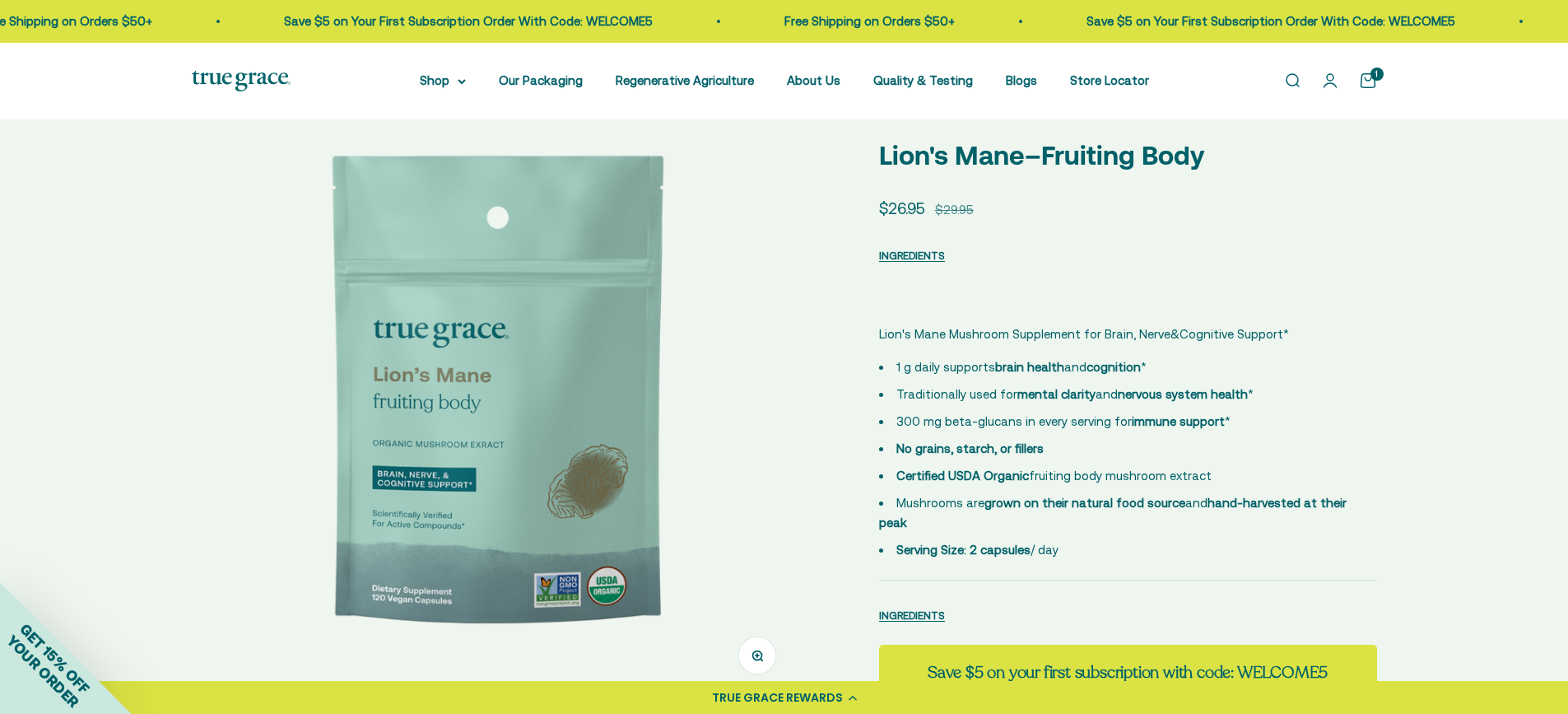
click at [497, 429] on img at bounding box center [495, 393] width 608 height 608
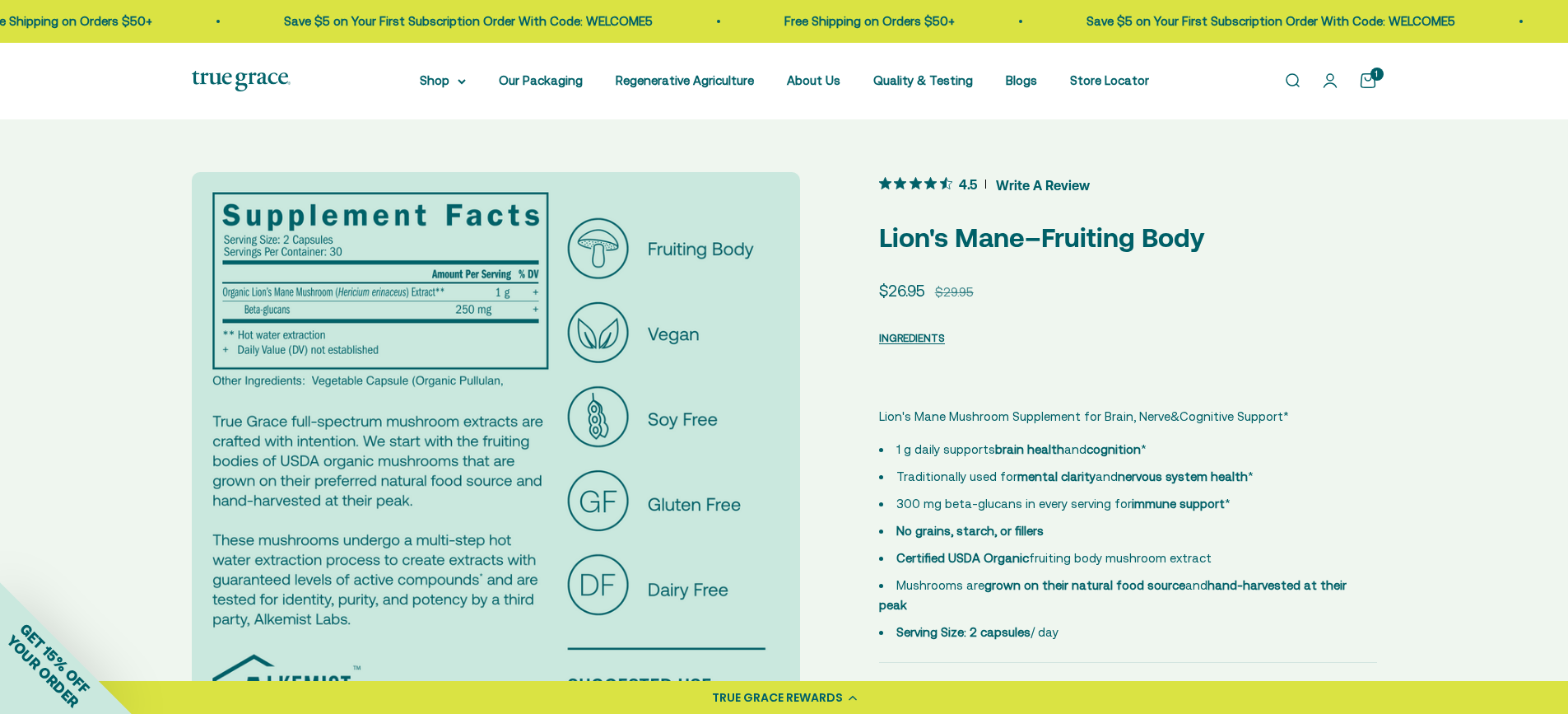
click at [444, 419] on img at bounding box center [495, 476] width 608 height 608
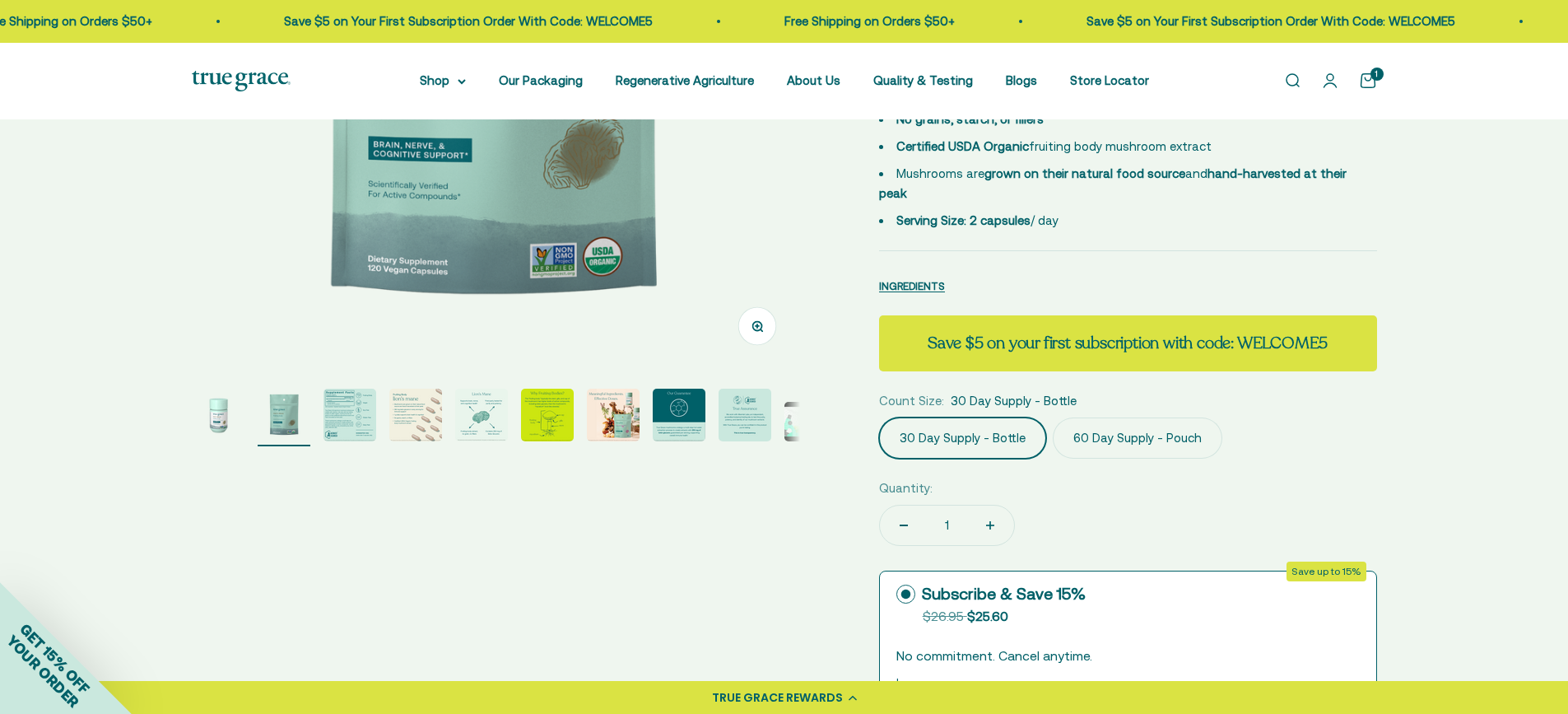
scroll to position [0, 628]
click at [218, 413] on img "Go to item 1" at bounding box center [218, 415] width 53 height 53
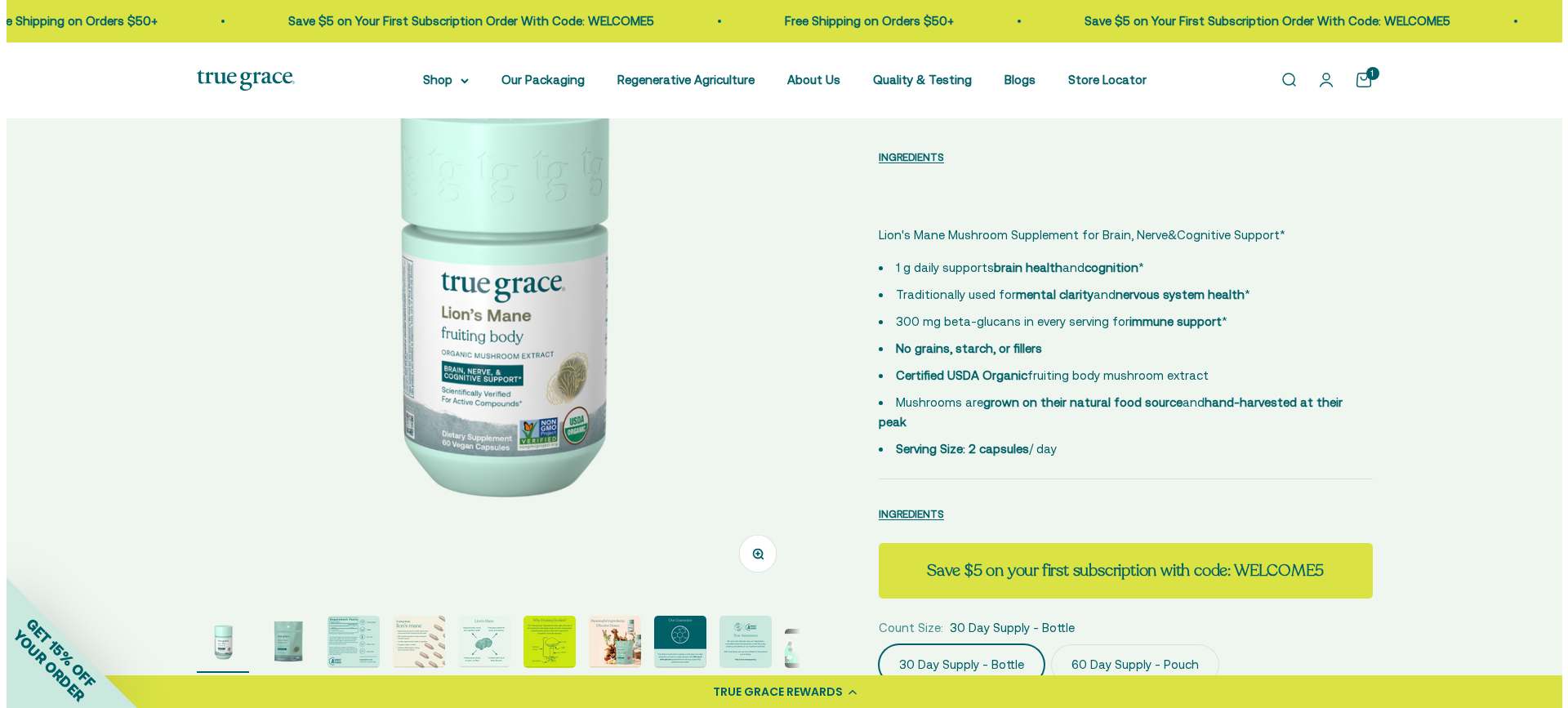
scroll to position [0, 0]
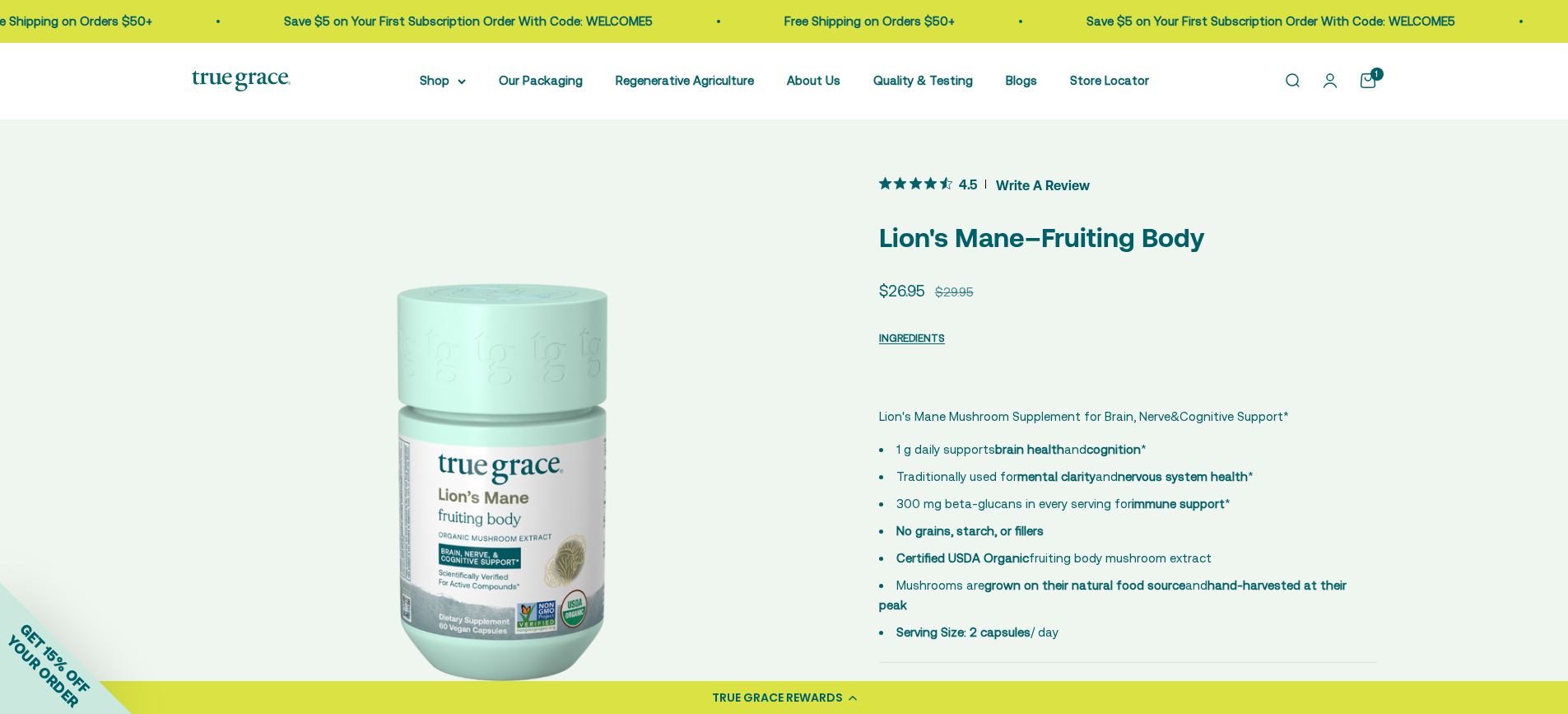
click at [1363, 77] on link "Open cart 1" at bounding box center [1368, 81] width 18 height 18
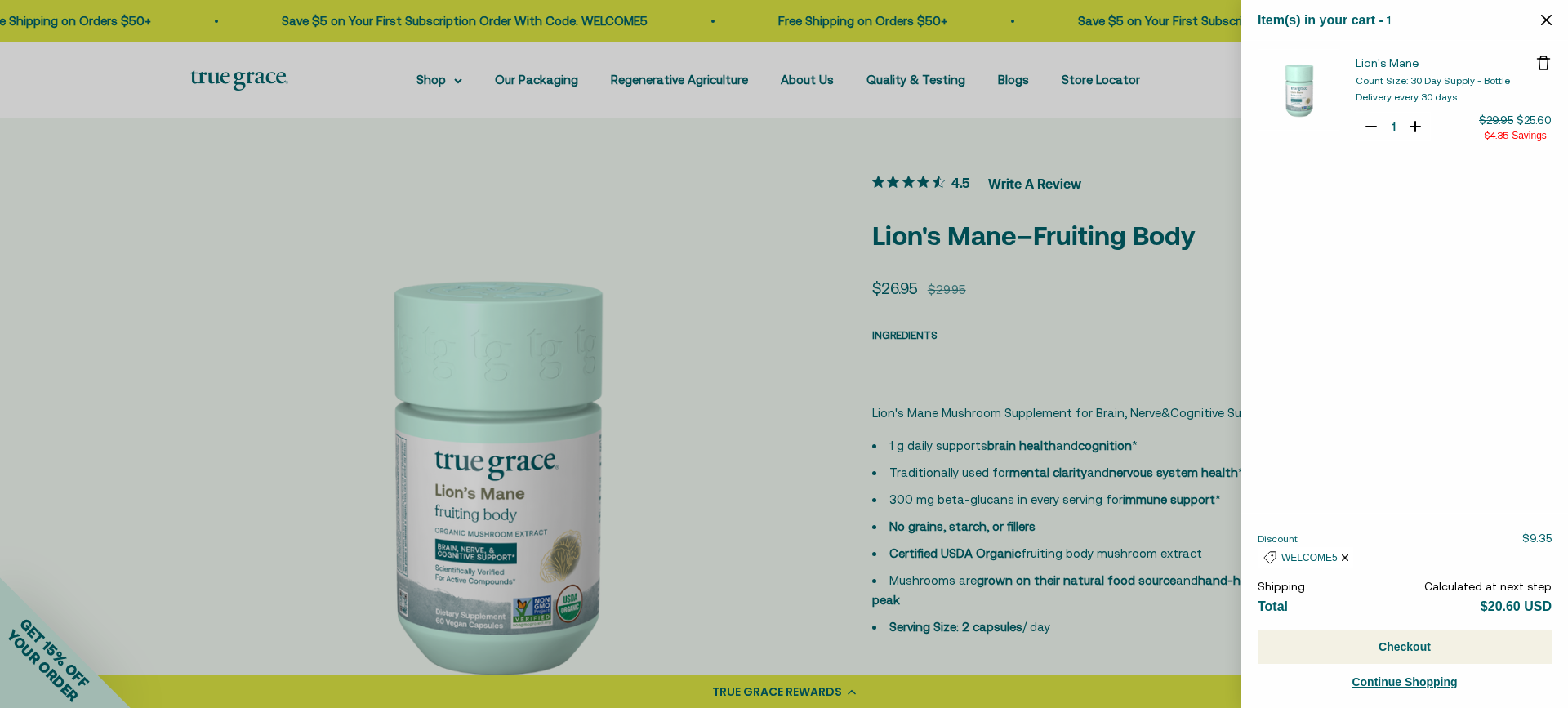
select select "42422654566614"
select select "42422728065238"
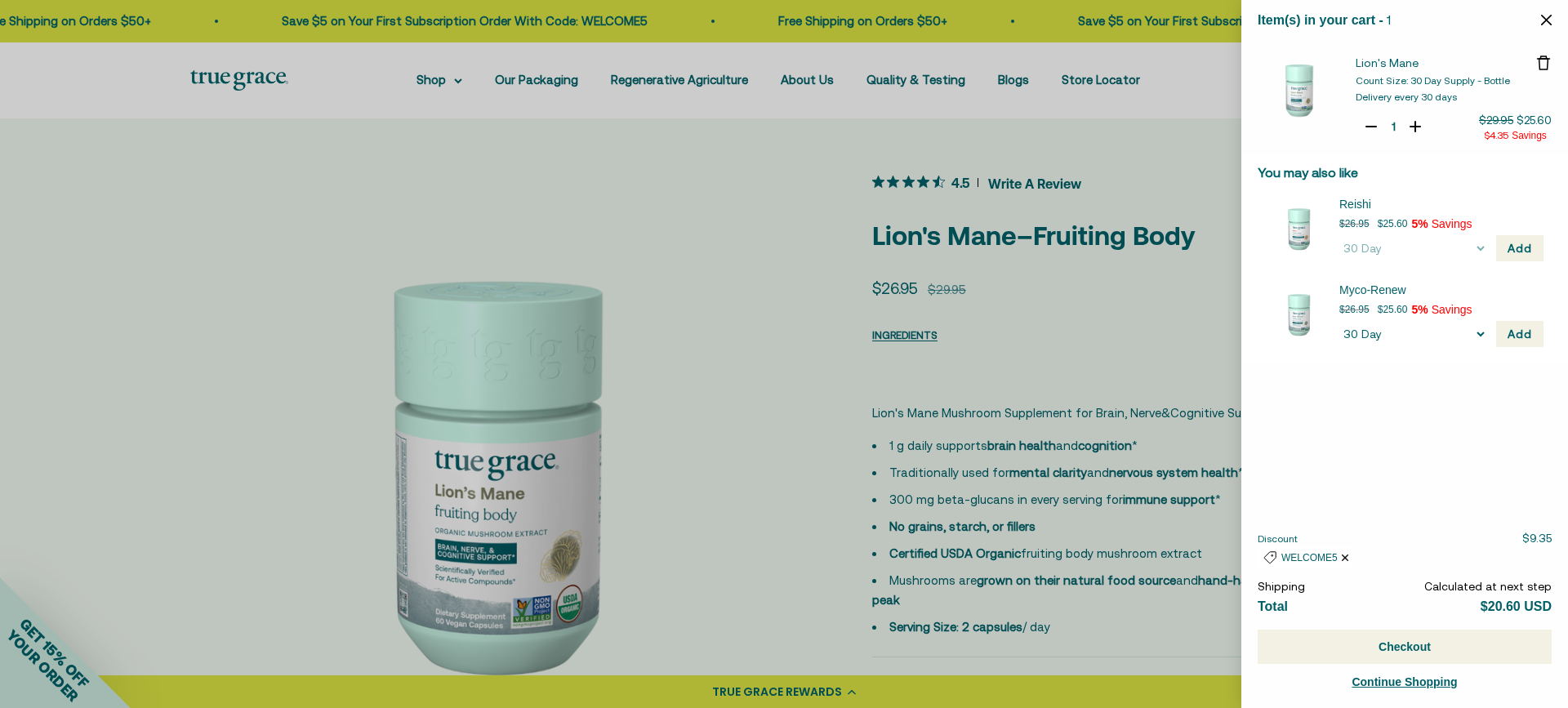
click at [1392, 643] on button "Checkout" at bounding box center [1405, 647] width 294 height 35
